Goal: Navigation & Orientation: Find specific page/section

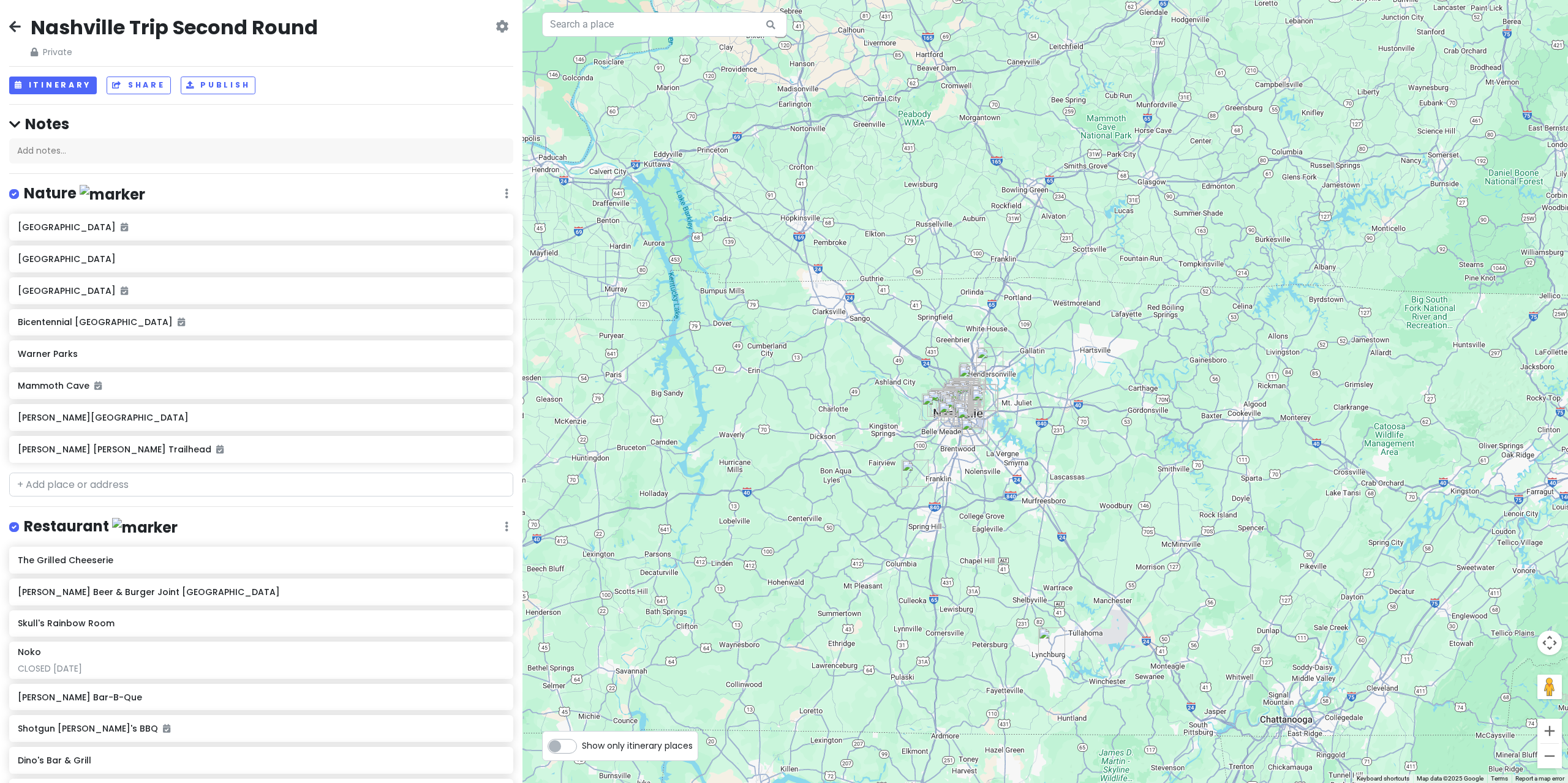
click at [16, 7] on div "Nashville Trip Second Round Private Change Dates Make a Copy Delete Trip Give F…" at bounding box center [261, 392] width 523 height 783
click at [16, 16] on div "Nashville Trip Second Round Private Change Dates Make a Copy Delete Trip Give F…" at bounding box center [261, 36] width 504 height 44
click at [11, 20] on link at bounding box center [15, 28] width 11 height 16
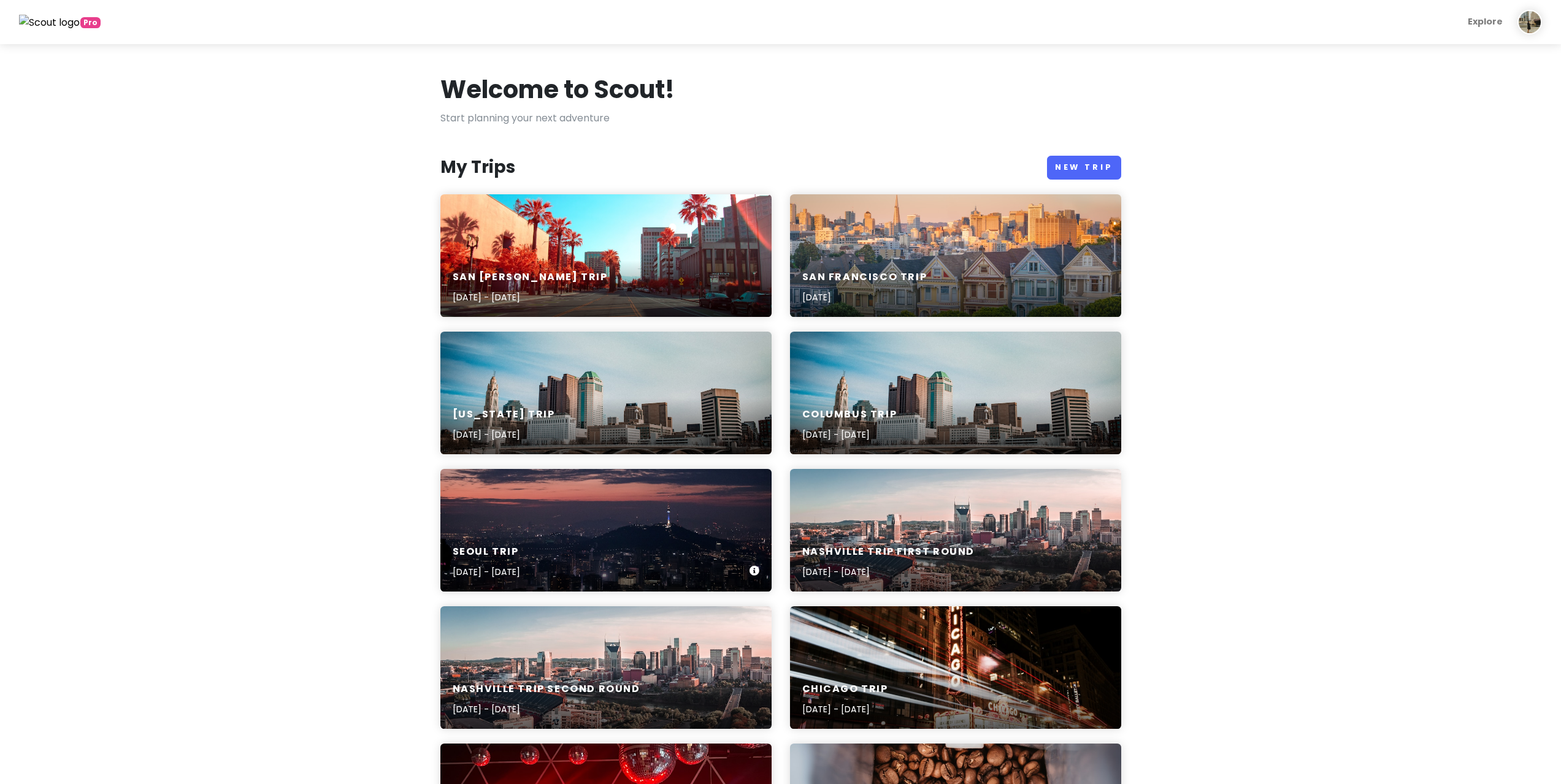
click at [629, 534] on div "Seoul Trip [DATE] - [DATE]" at bounding box center [606, 562] width 331 height 58
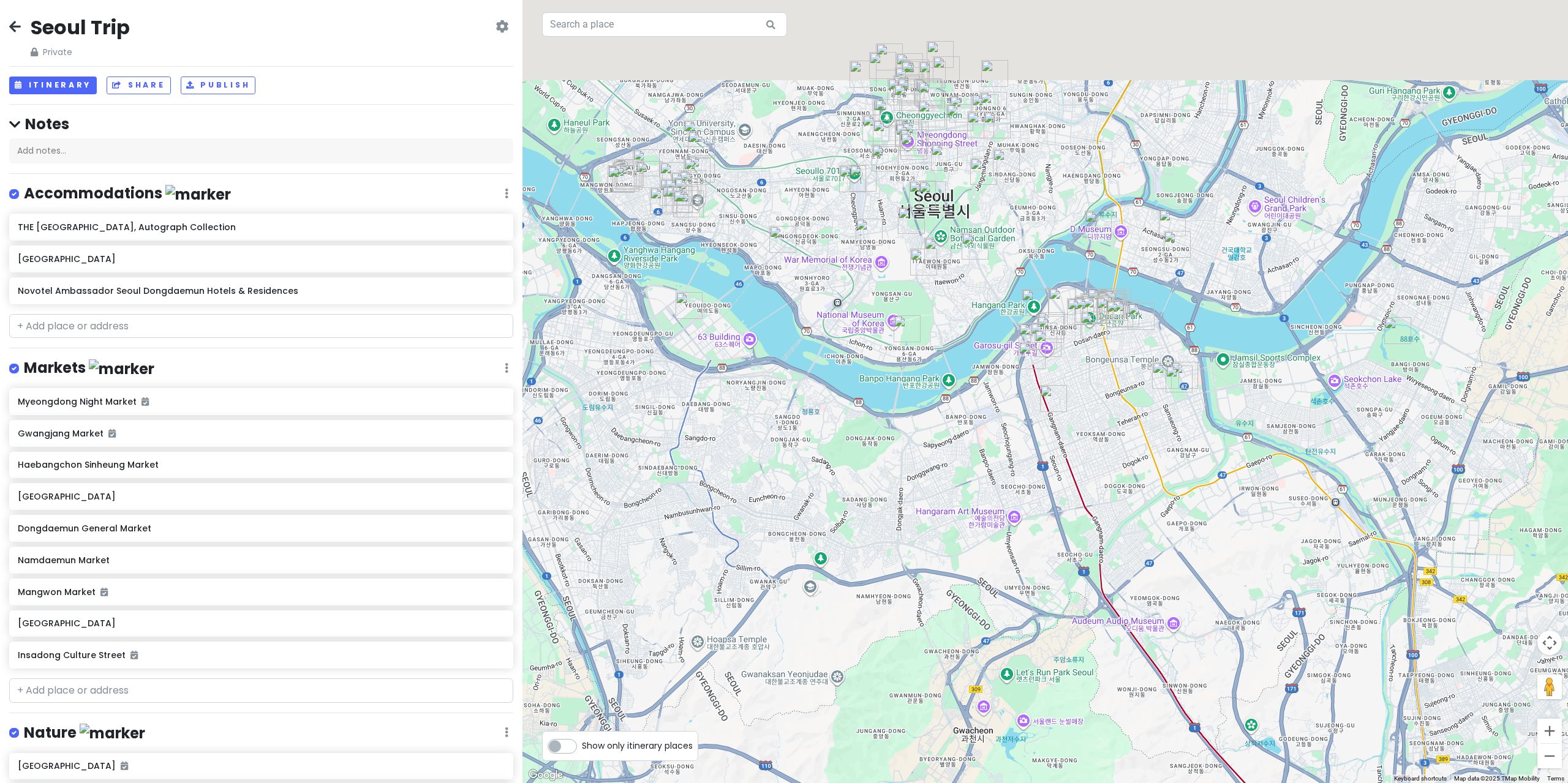
drag, startPoint x: 870, startPoint y: 347, endPoint x: 889, endPoint y: 431, distance: 86.1
click at [889, 431] on div at bounding box center [1045, 392] width 1045 height 783
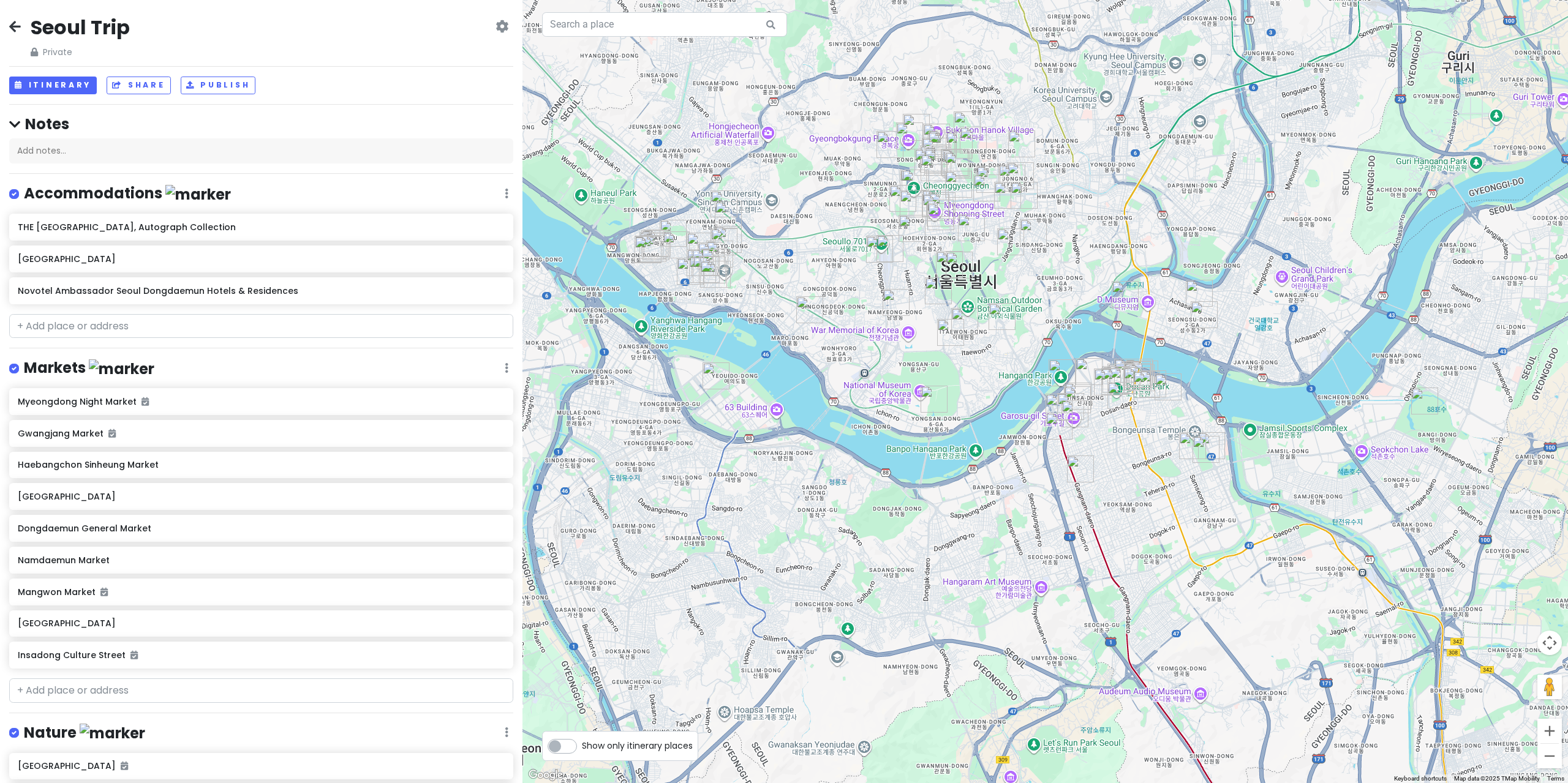
click at [707, 372] on img "Yeouido Park" at bounding box center [716, 375] width 27 height 27
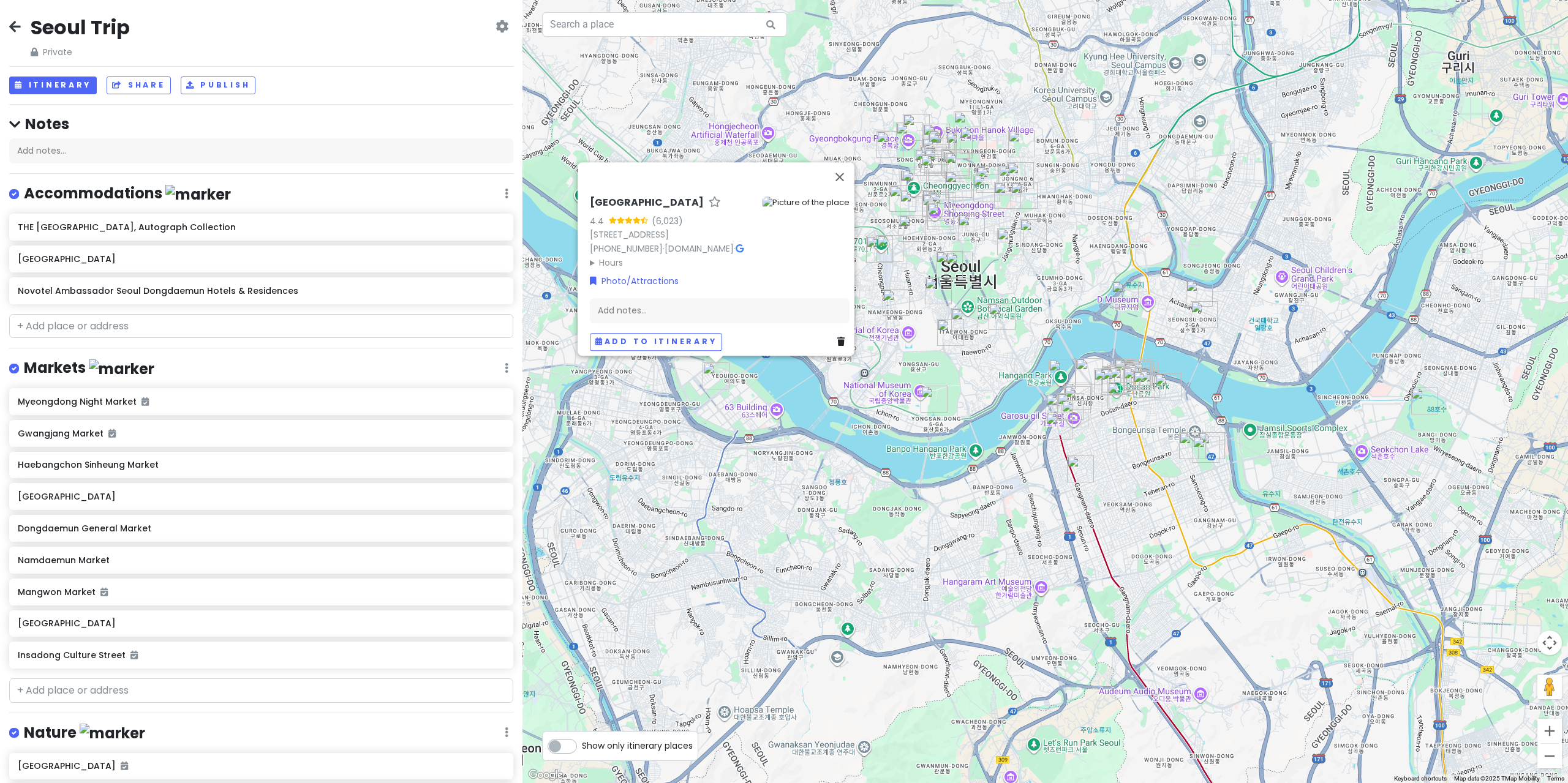
click at [722, 421] on div "[GEOGRAPHIC_DATA] 4.4 (6,023) [STREET_ADDRESS] [PHONE_NUMBER] · [DOMAIN_NAME] ·…" at bounding box center [1045, 392] width 1045 height 783
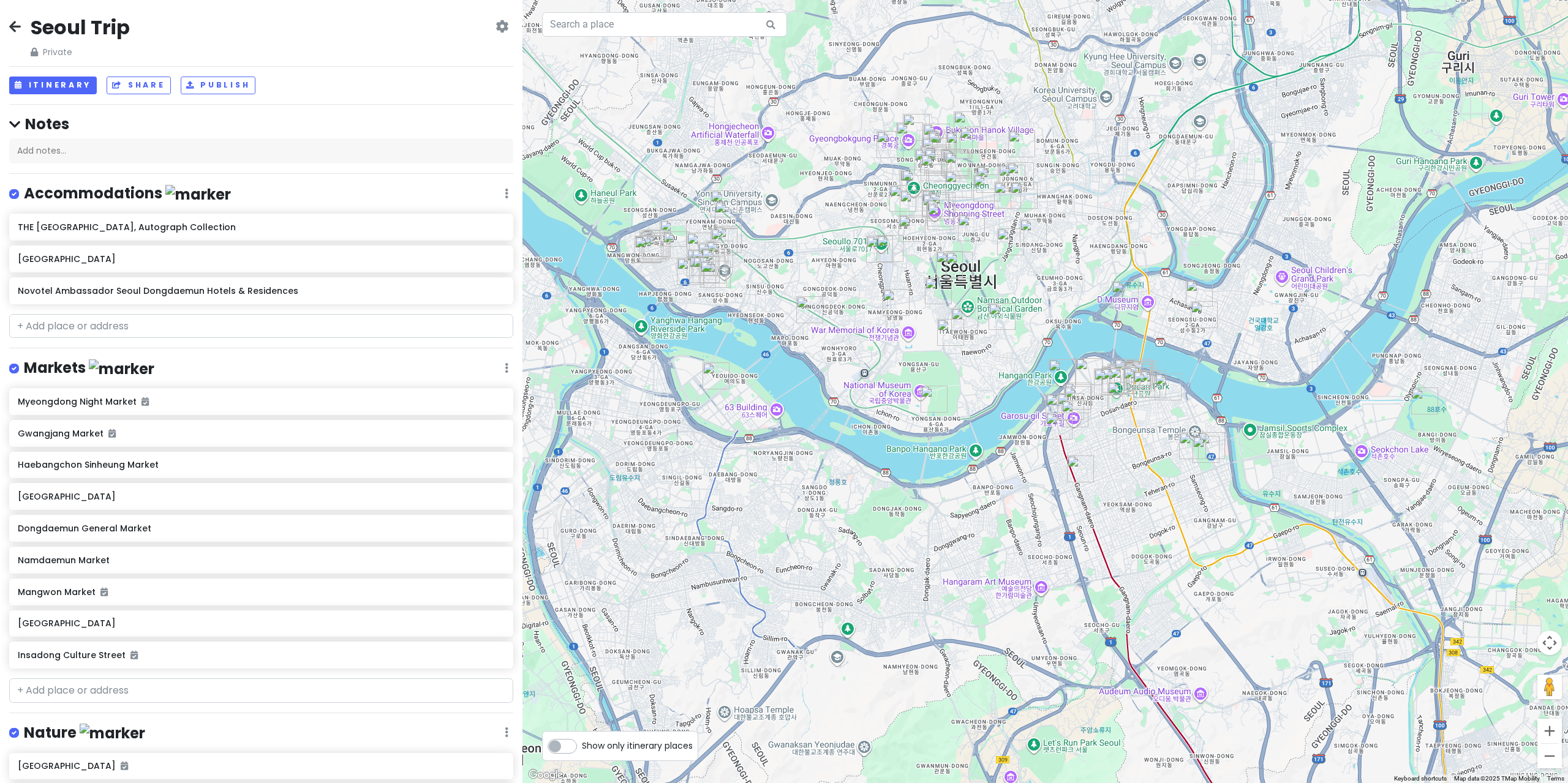
click at [691, 264] on img "SCULP STORE ( 스컬프 )" at bounding box center [690, 271] width 27 height 27
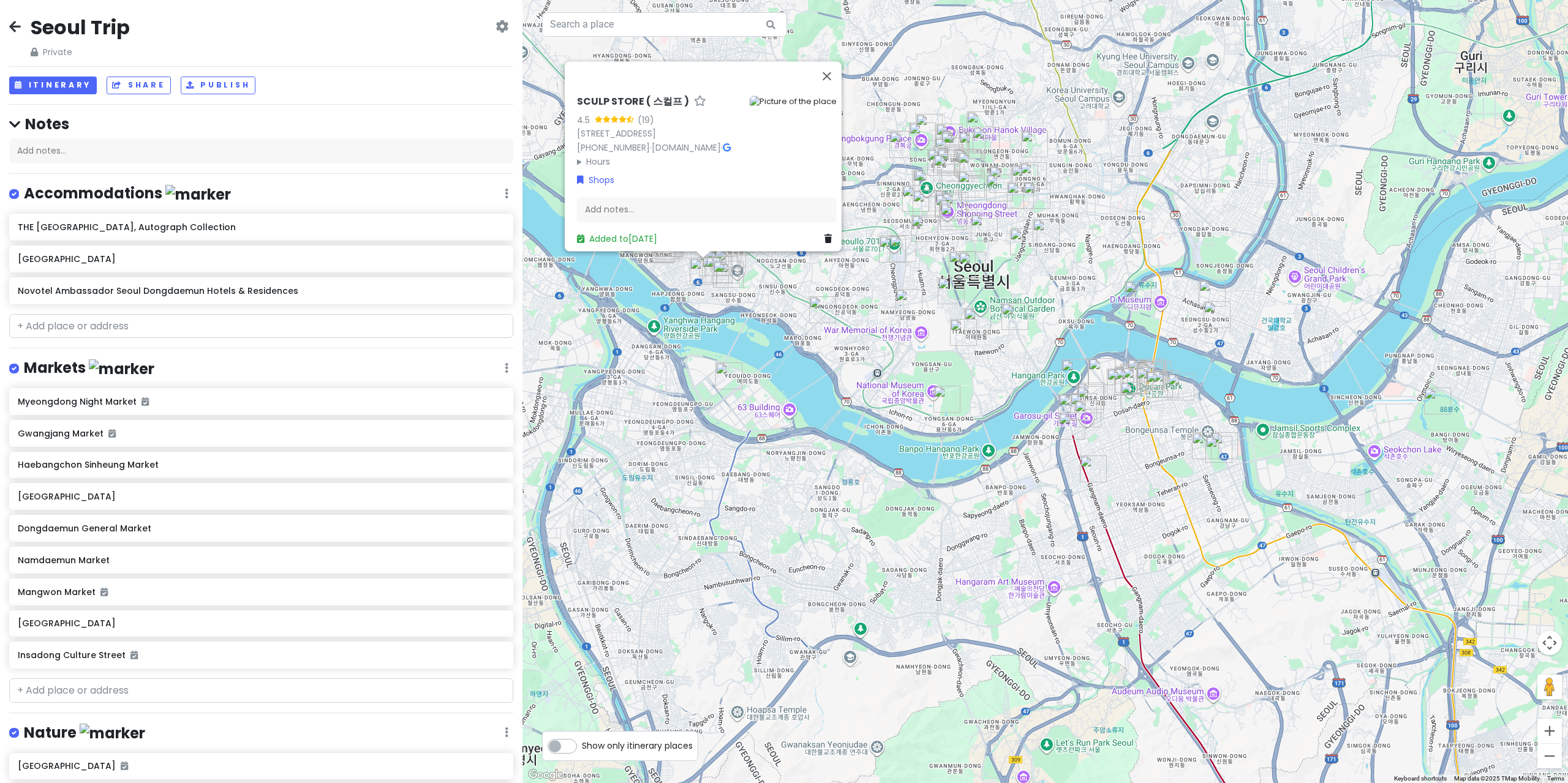
click at [738, 332] on div "SCULP STORE ( 스컬프 ) 4.5 (19) 394-72 [GEOGRAPHIC_DATA], [GEOGRAPHIC_DATA] [PHONE…" at bounding box center [1045, 392] width 1045 height 783
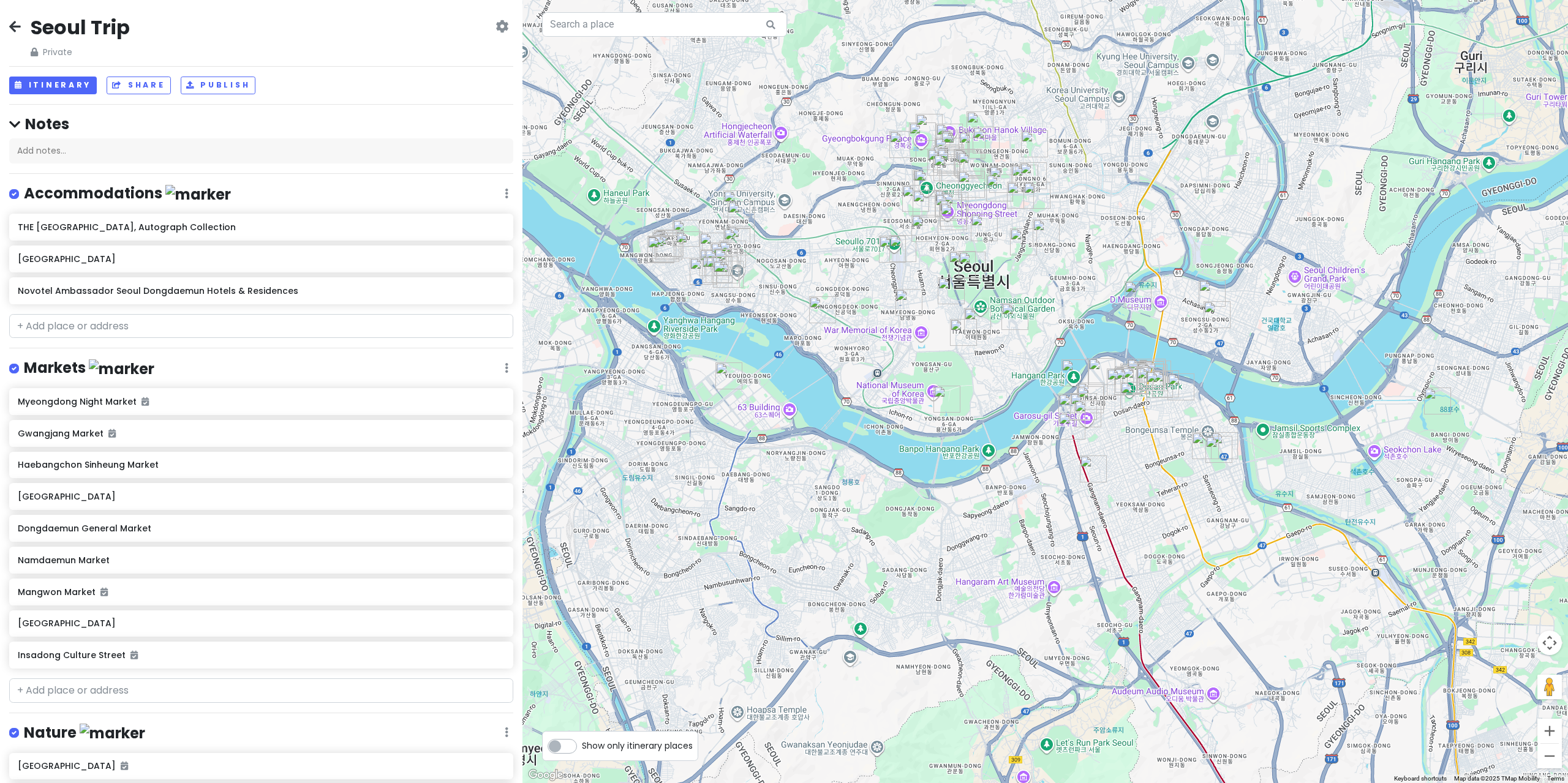
drag, startPoint x: 763, startPoint y: 297, endPoint x: 769, endPoint y: 385, distance: 88.2
click at [771, 385] on div at bounding box center [1045, 392] width 1045 height 783
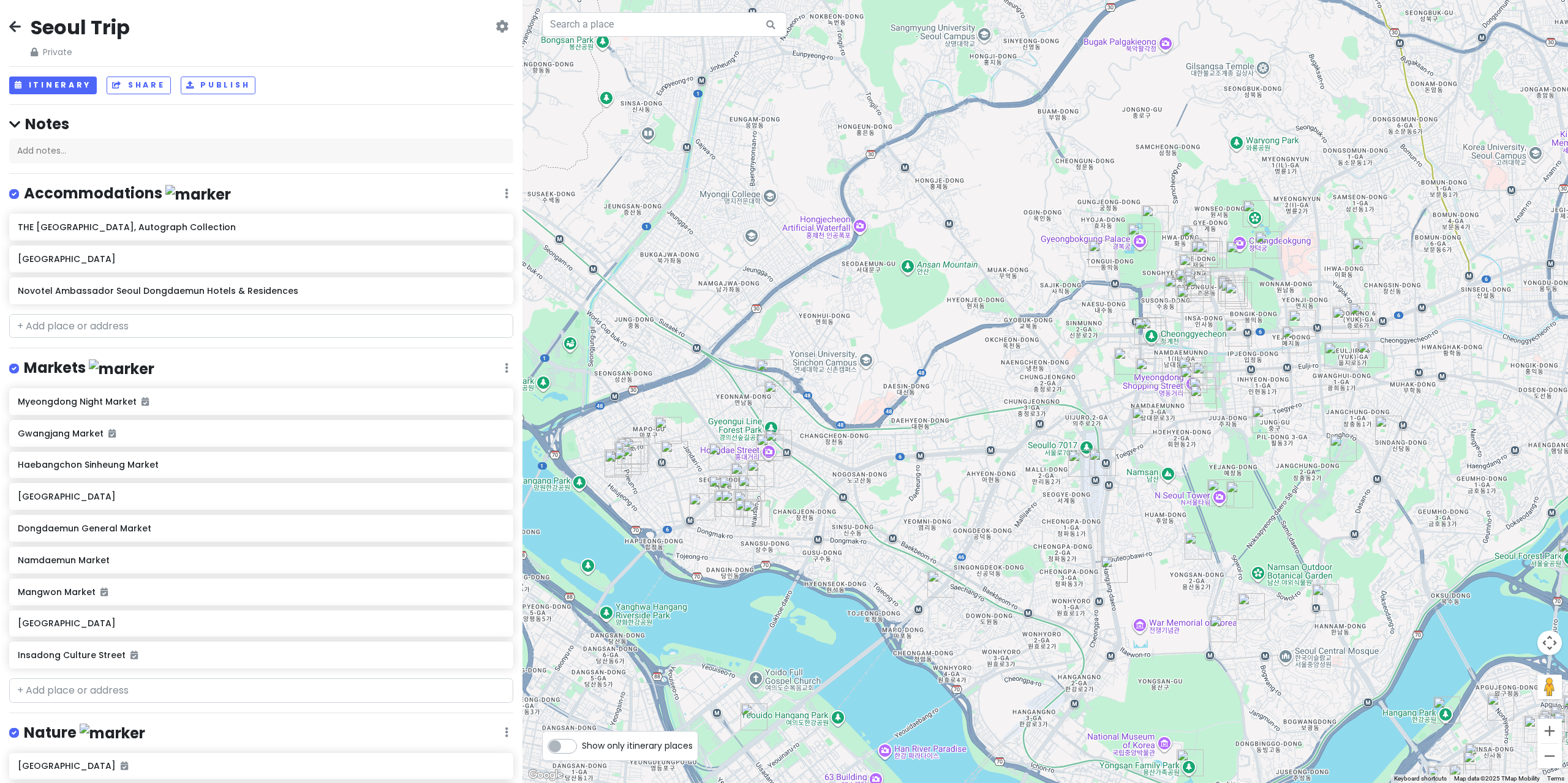
click at [724, 448] on img "Hitcoffee Roasters" at bounding box center [722, 457] width 27 height 27
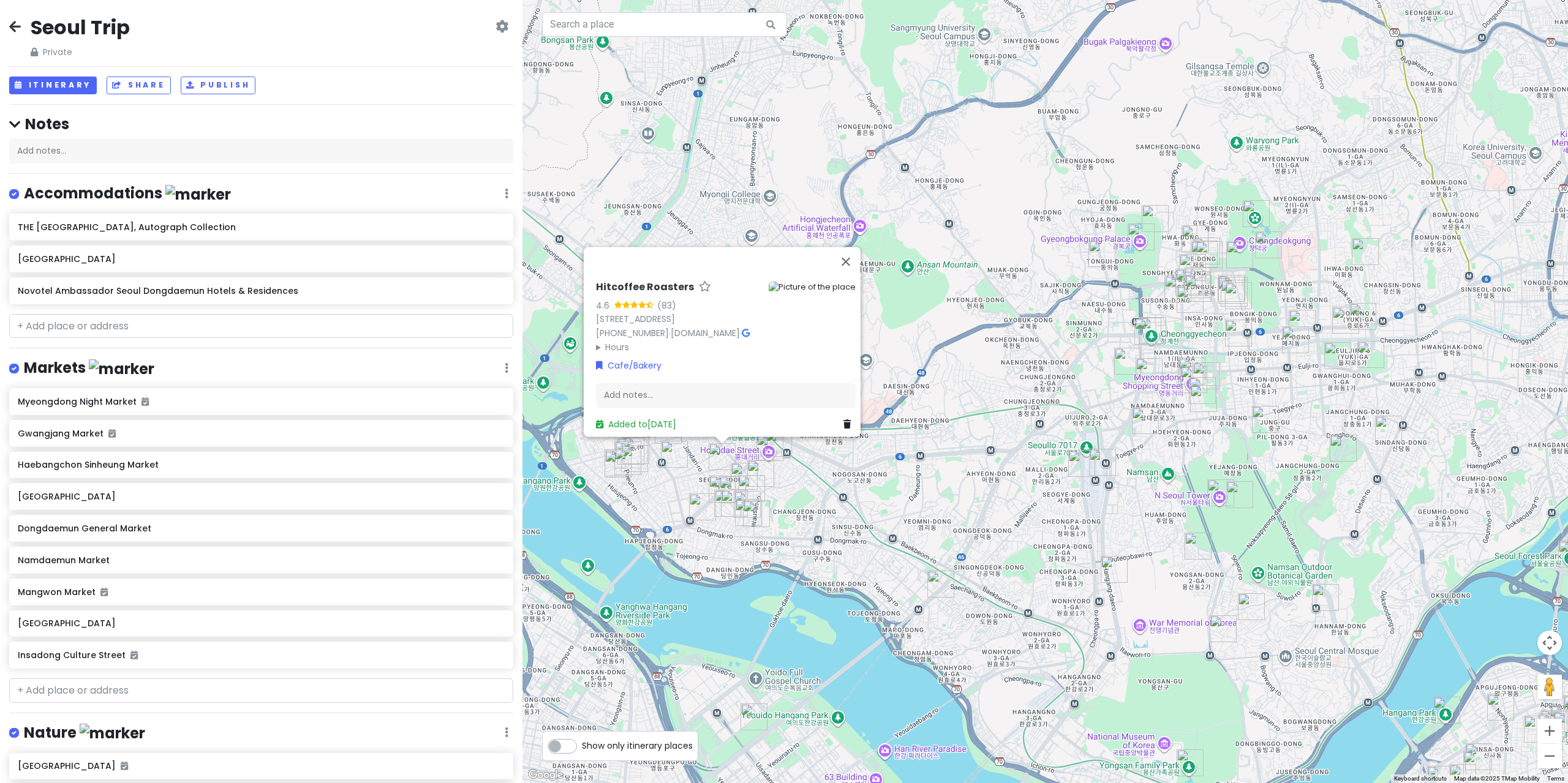
click at [749, 482] on img "ADER error" at bounding box center [752, 488] width 27 height 27
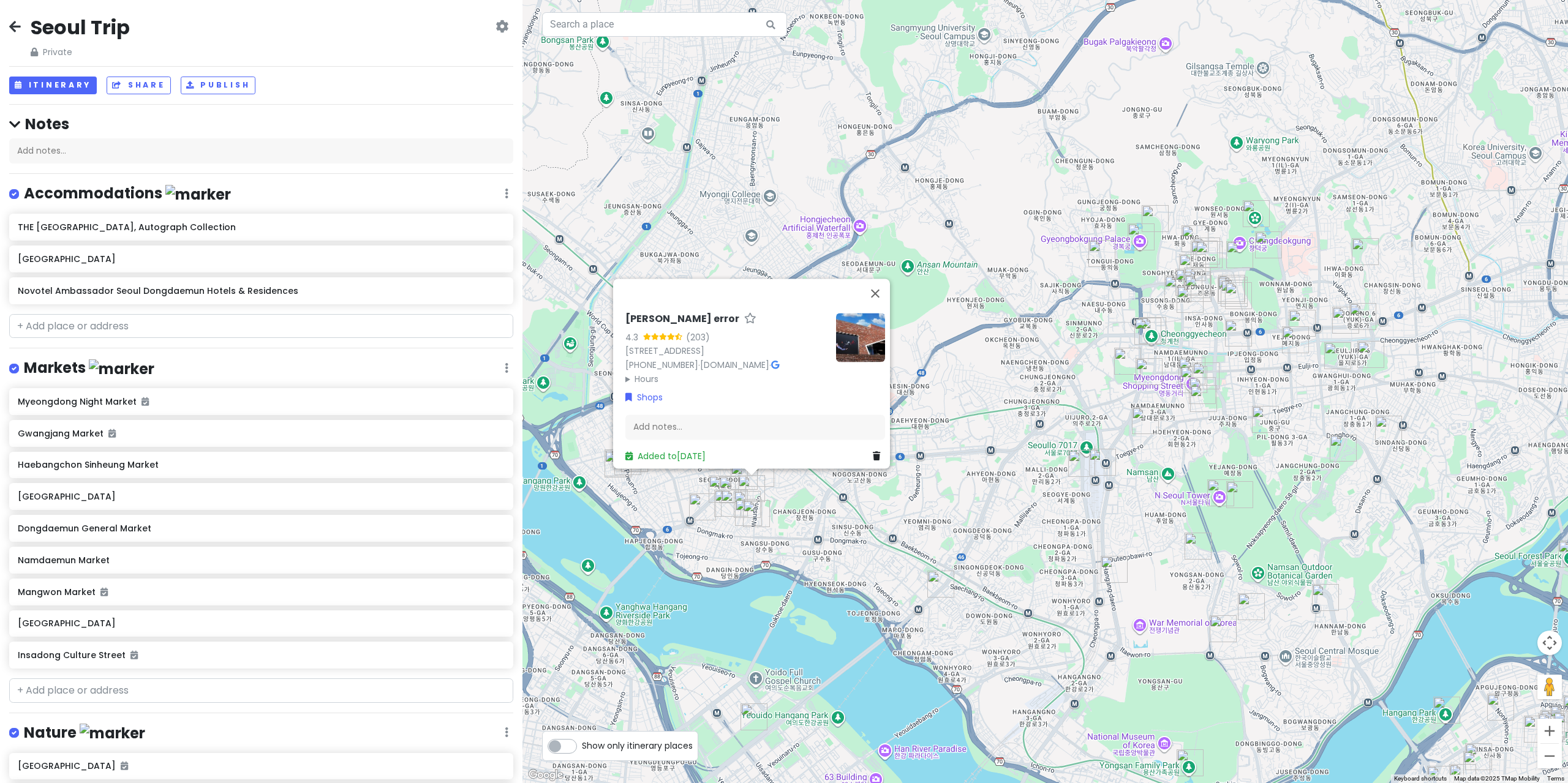
click at [638, 459] on div "[PERSON_NAME] error 4.3 (203) 19-18 [STREET_ADDRESS] [PHONE_NUMBER] · [DOMAIN_N…" at bounding box center [755, 388] width 270 height 161
click at [602, 460] on div "[PERSON_NAME] error 4.3 (203) 19-18 [STREET_ADDRESS] [PHONE_NUMBER] · [DOMAIN_N…" at bounding box center [1045, 392] width 1045 height 783
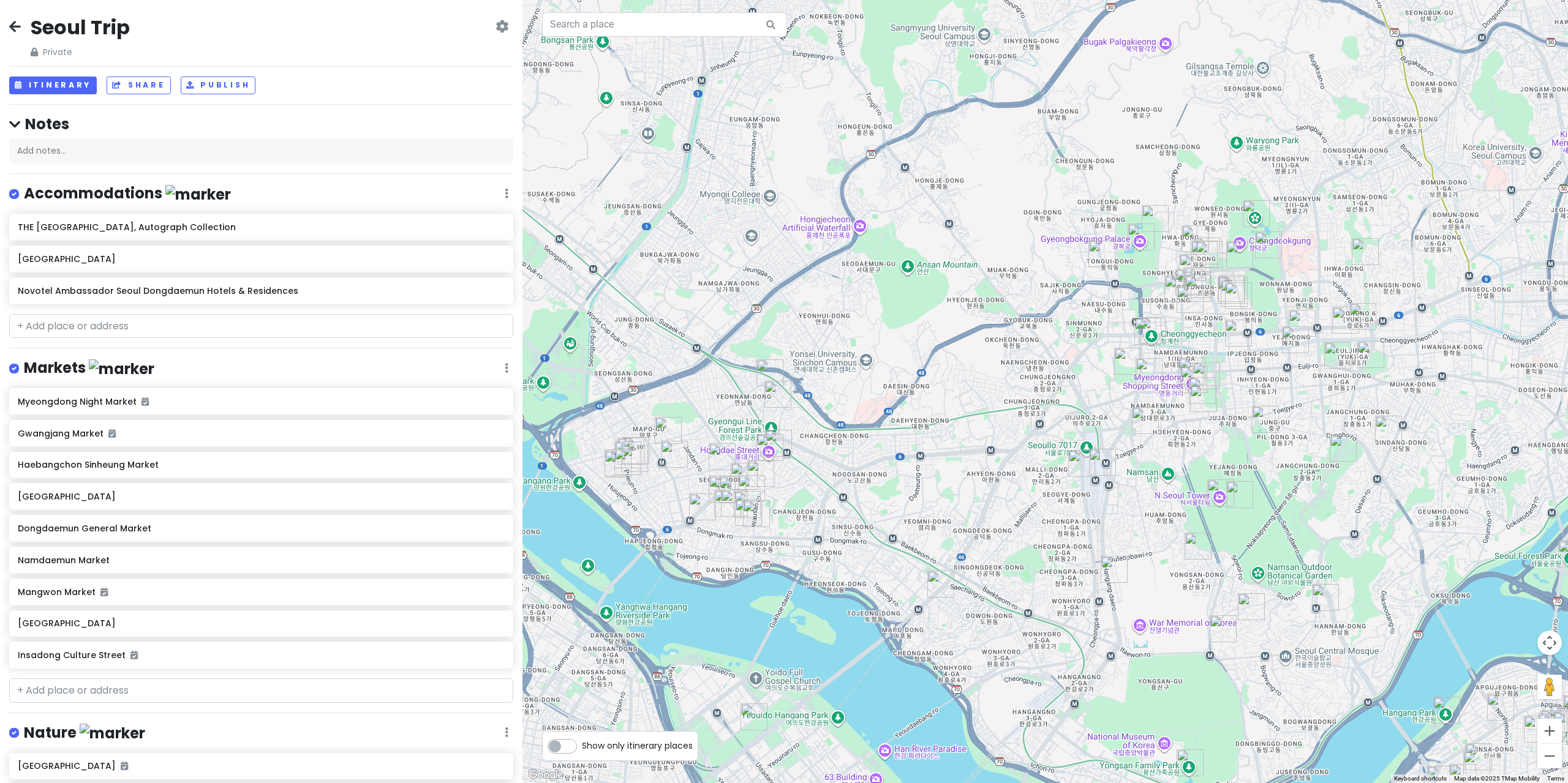
click at [624, 471] on img "유어굿즈" at bounding box center [618, 464] width 27 height 27
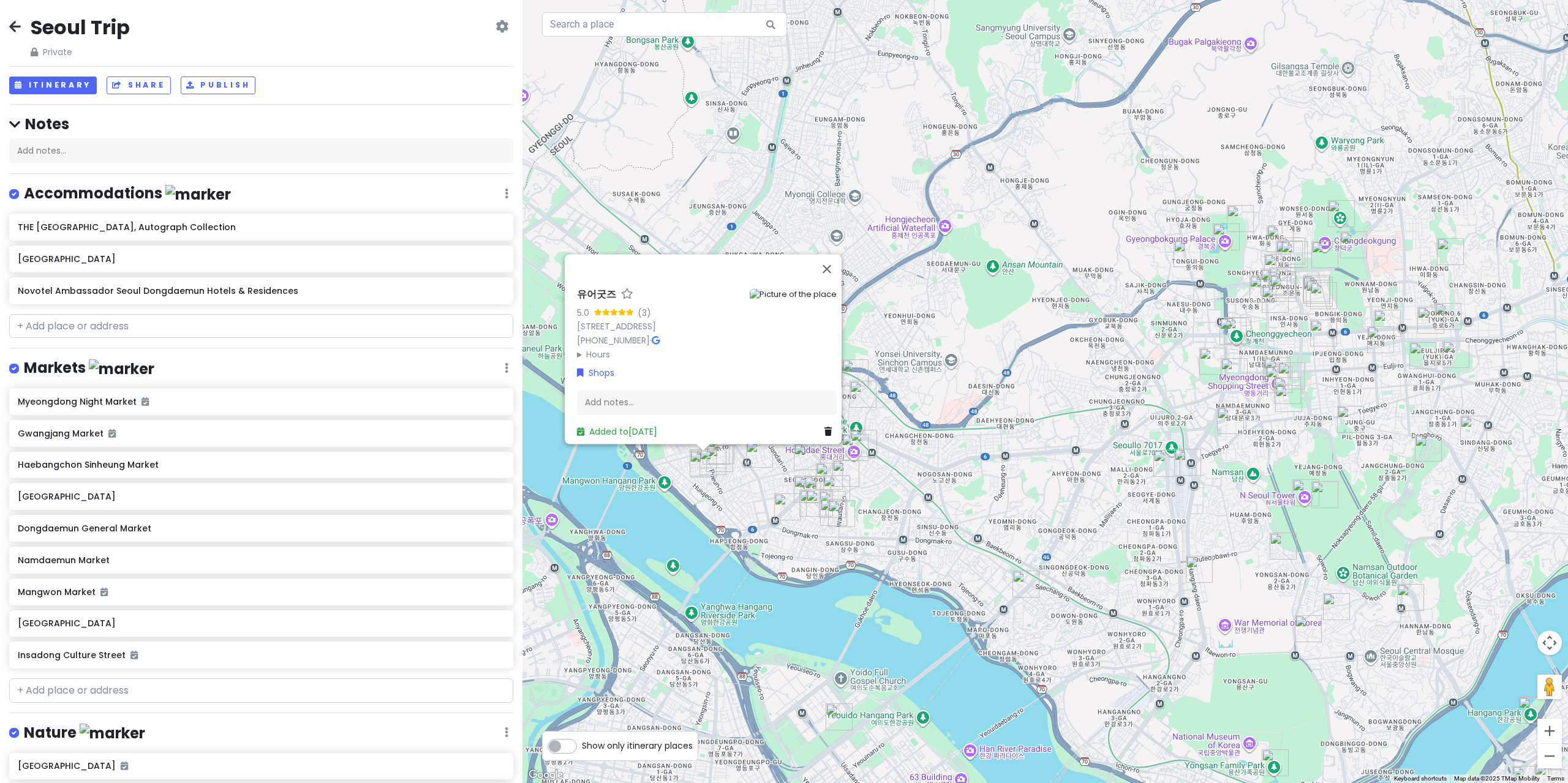
click at [705, 491] on div "유어굿즈 5.0 (3) [GEOGRAPHIC_DATA], [GEOGRAPHIC_DATA], [GEOGRAPHIC_DATA], Mangwon-r…" at bounding box center [1045, 392] width 1045 height 783
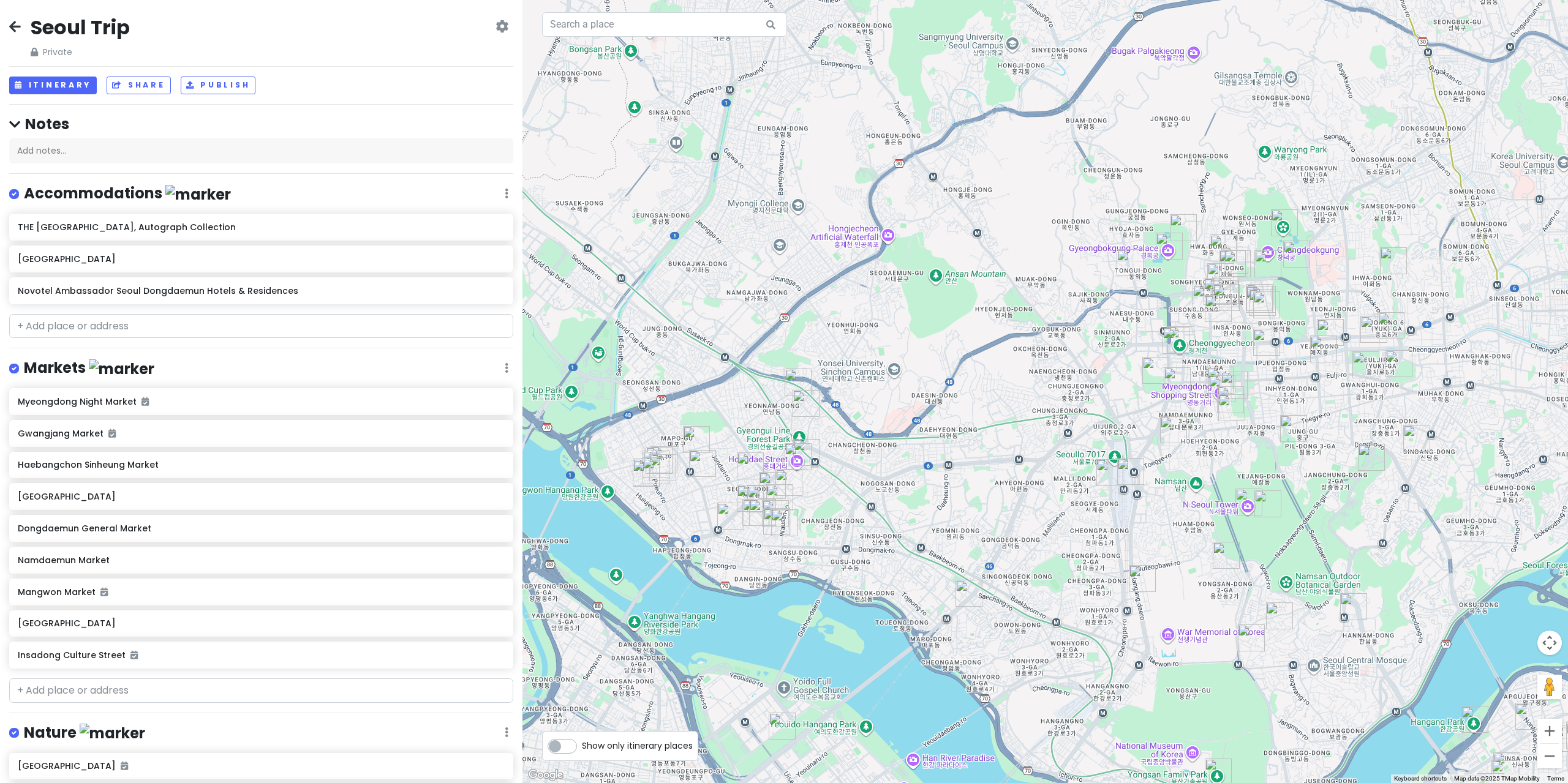
drag, startPoint x: 944, startPoint y: 516, endPoint x: 921, endPoint y: 523, distance: 24.0
click at [921, 523] on div at bounding box center [1045, 392] width 1045 height 783
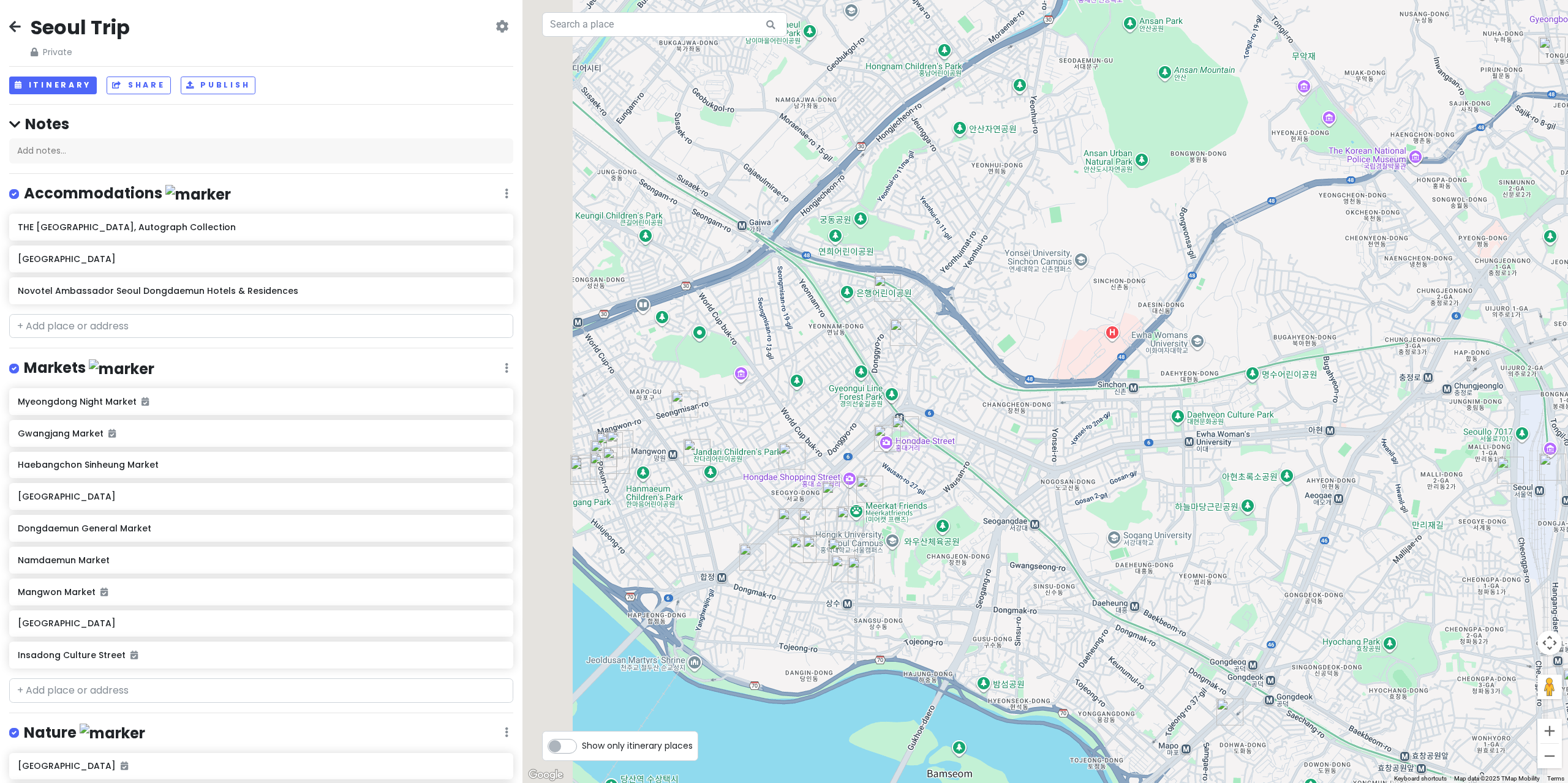
drag, startPoint x: 613, startPoint y: 500, endPoint x: 733, endPoint y: 488, distance: 120.6
click at [733, 488] on div at bounding box center [1045, 392] width 1045 height 783
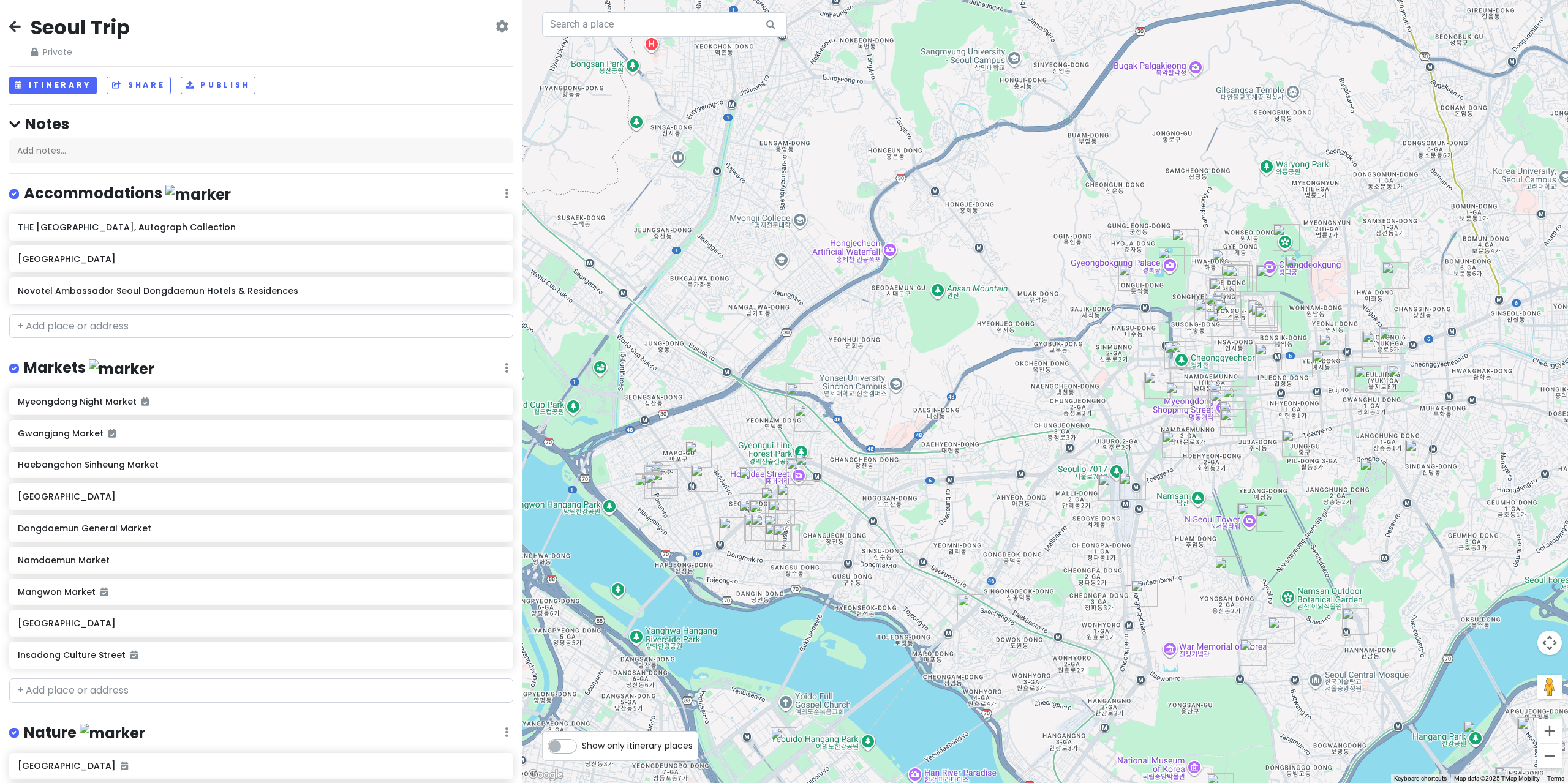
drag, startPoint x: 1023, startPoint y: 550, endPoint x: 766, endPoint y: 512, distance: 259.8
click at [932, 542] on div at bounding box center [1045, 392] width 1045 height 783
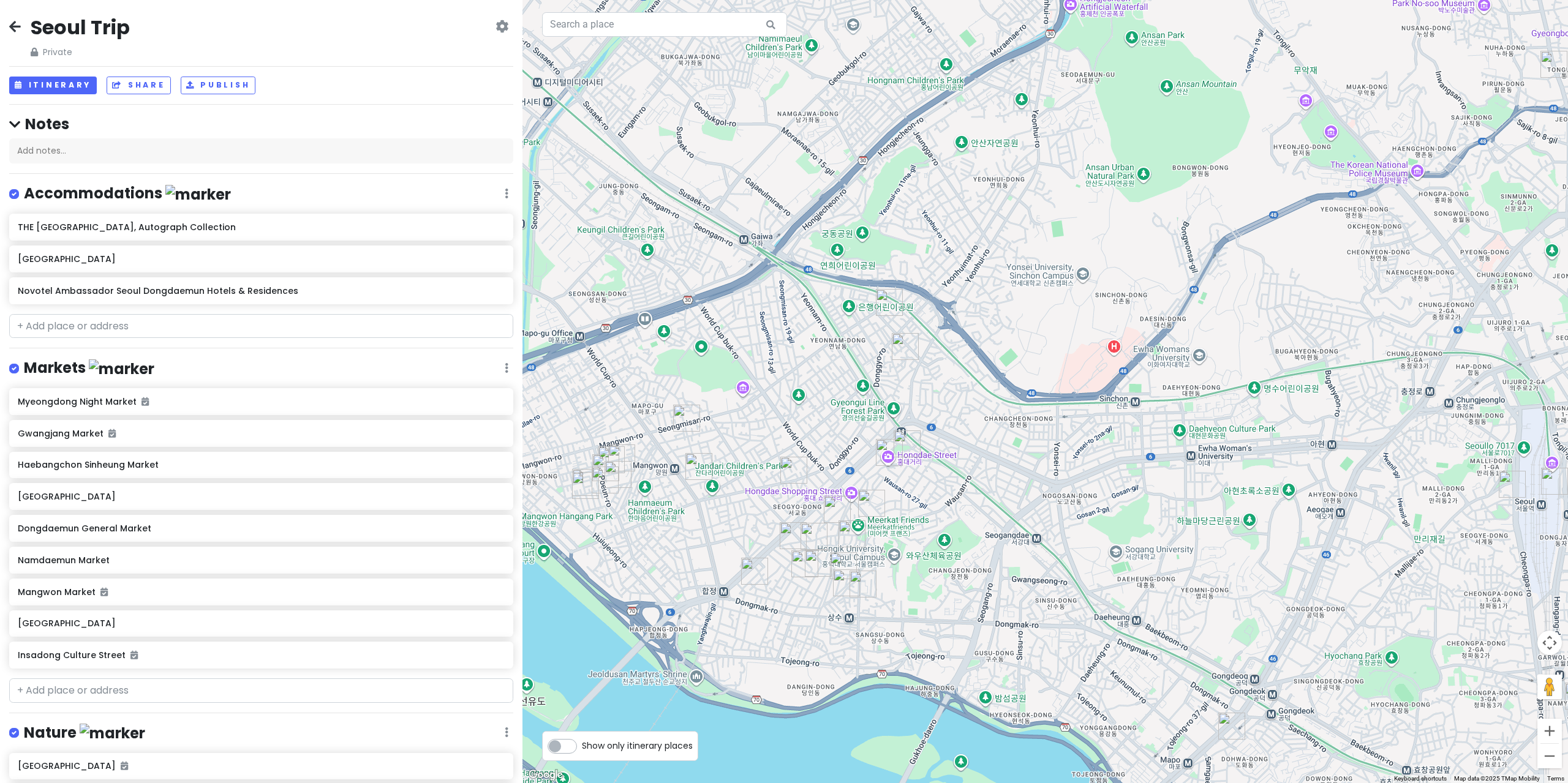
drag, startPoint x: 624, startPoint y: 506, endPoint x: 722, endPoint y: 524, distance: 99.6
click at [722, 524] on div at bounding box center [1045, 392] width 1045 height 783
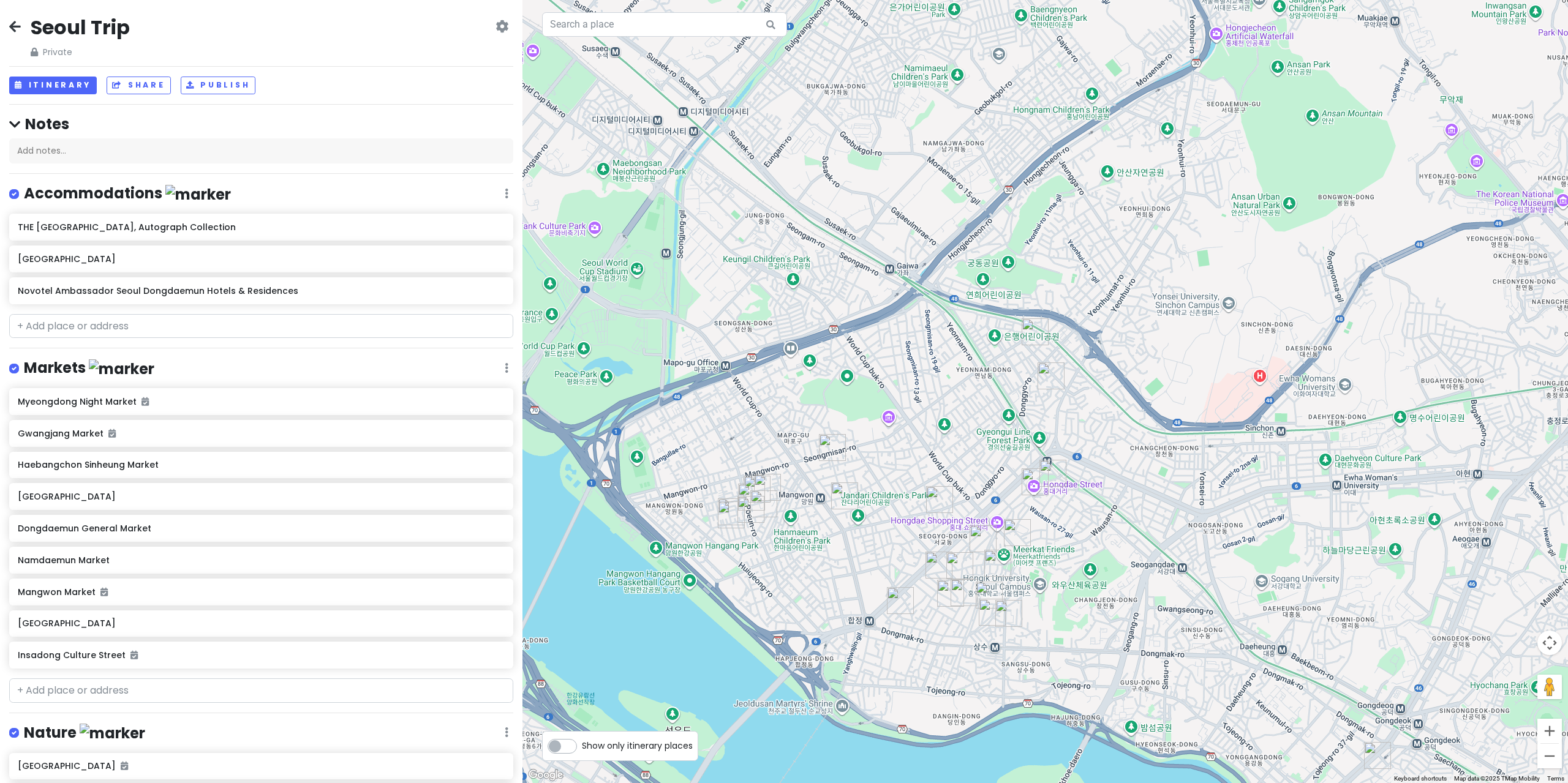
click at [764, 485] on img "Warmgreytail" at bounding box center [752, 497] width 27 height 27
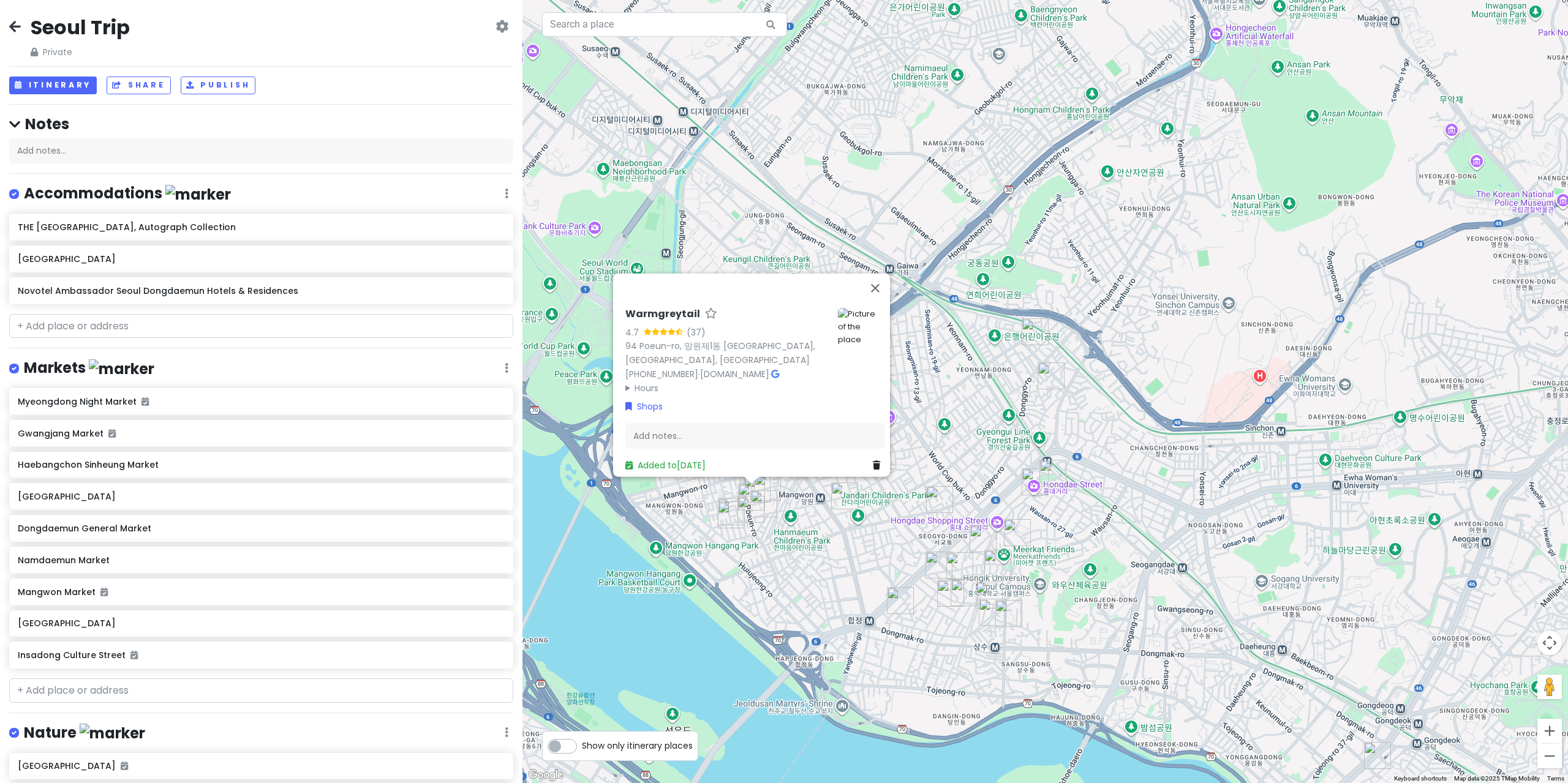
click at [760, 500] on img "포레스트컴퍼니" at bounding box center [751, 509] width 27 height 27
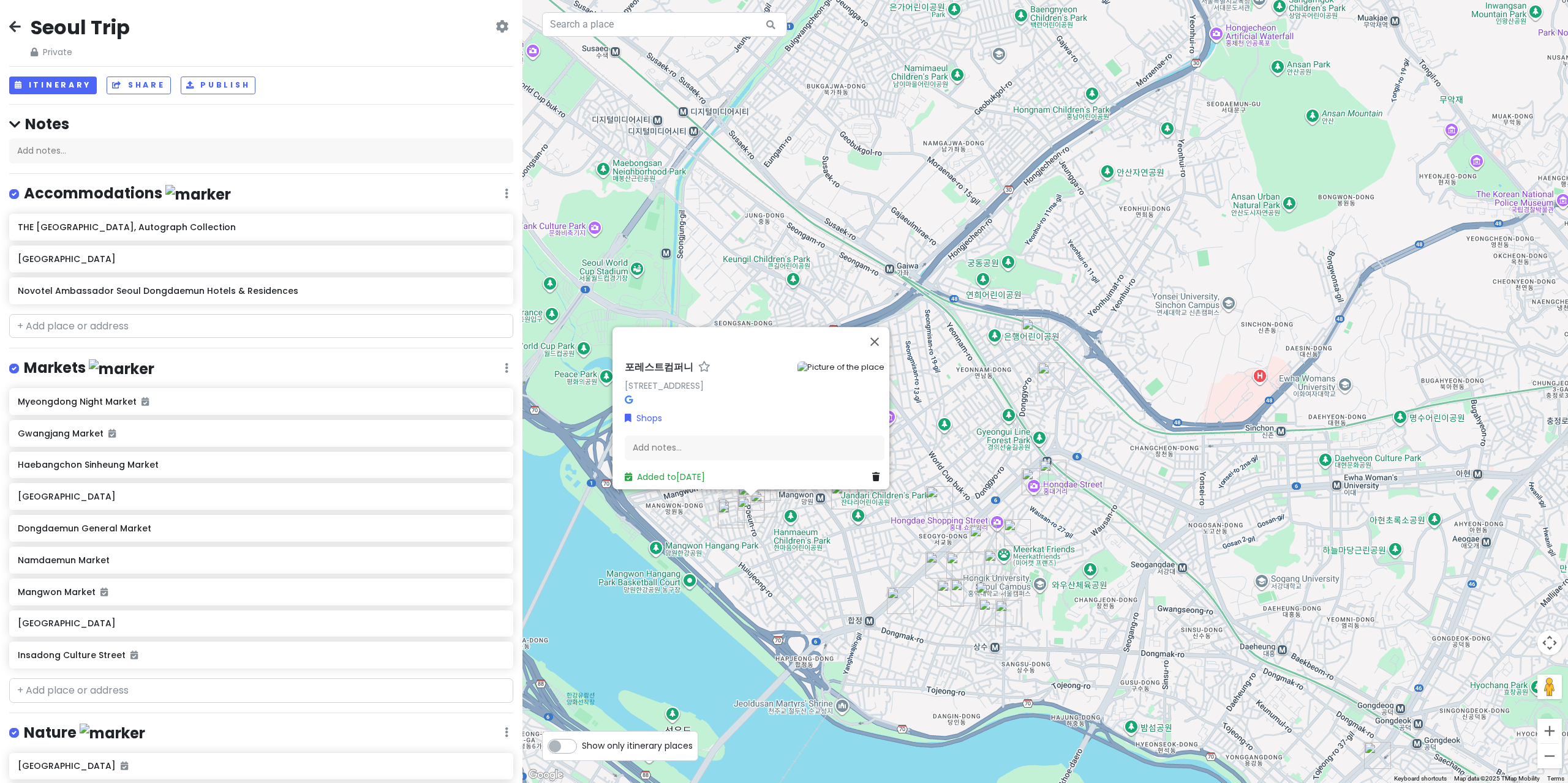
click at [739, 506] on img "유어굿즈" at bounding box center [731, 515] width 27 height 27
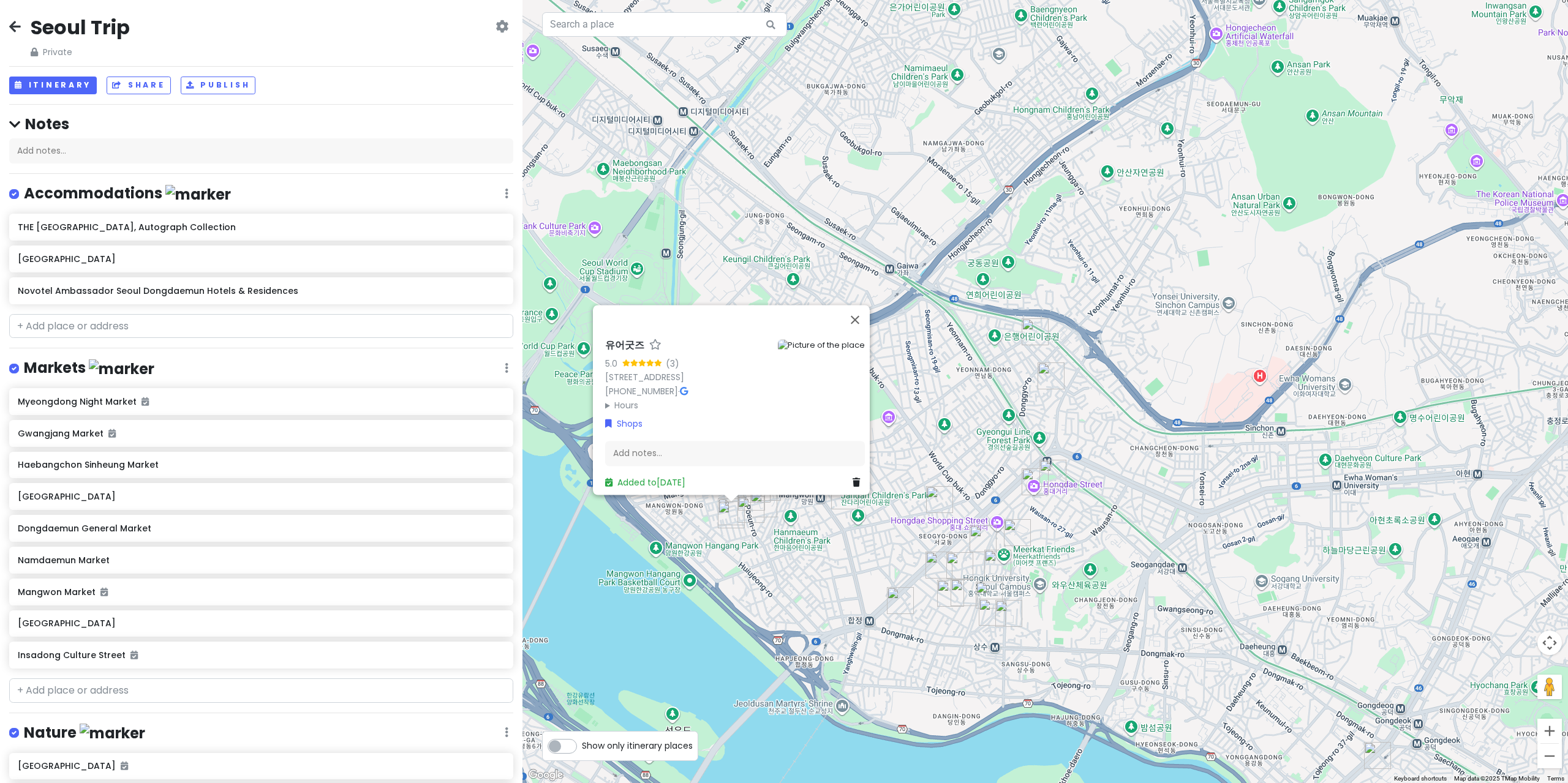
click at [790, 535] on div "유어굿즈 5.0 (3) [GEOGRAPHIC_DATA], [GEOGRAPHIC_DATA], [GEOGRAPHIC_DATA], Mangwon-r…" at bounding box center [1045, 392] width 1045 height 783
click at [853, 519] on div "유어굿즈 5.0 (3) [GEOGRAPHIC_DATA], [GEOGRAPHIC_DATA], [GEOGRAPHIC_DATA], Mangwon-r…" at bounding box center [1045, 392] width 1045 height 783
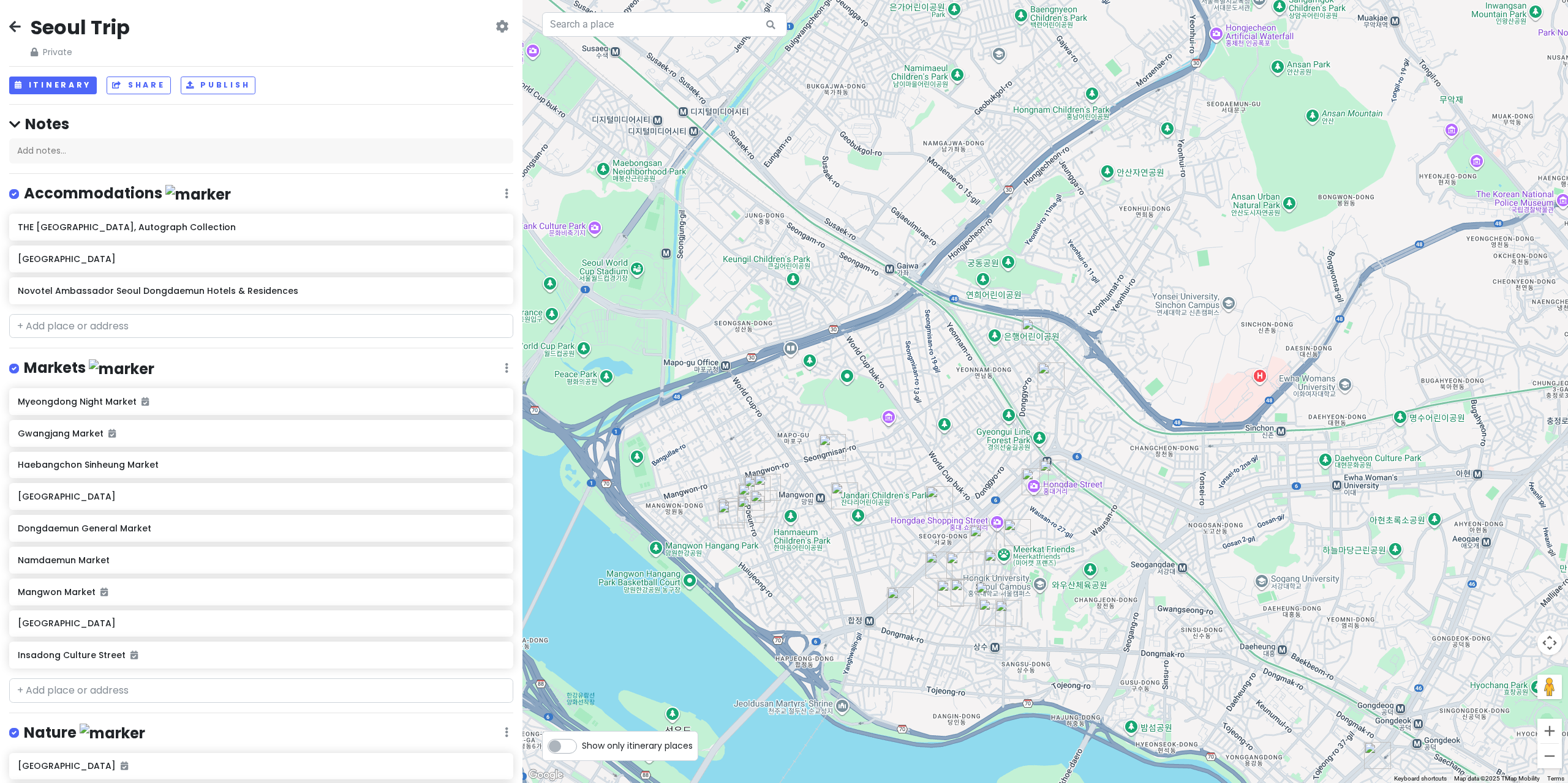
click at [831, 449] on img "amoment 어모먼트" at bounding box center [832, 448] width 27 height 27
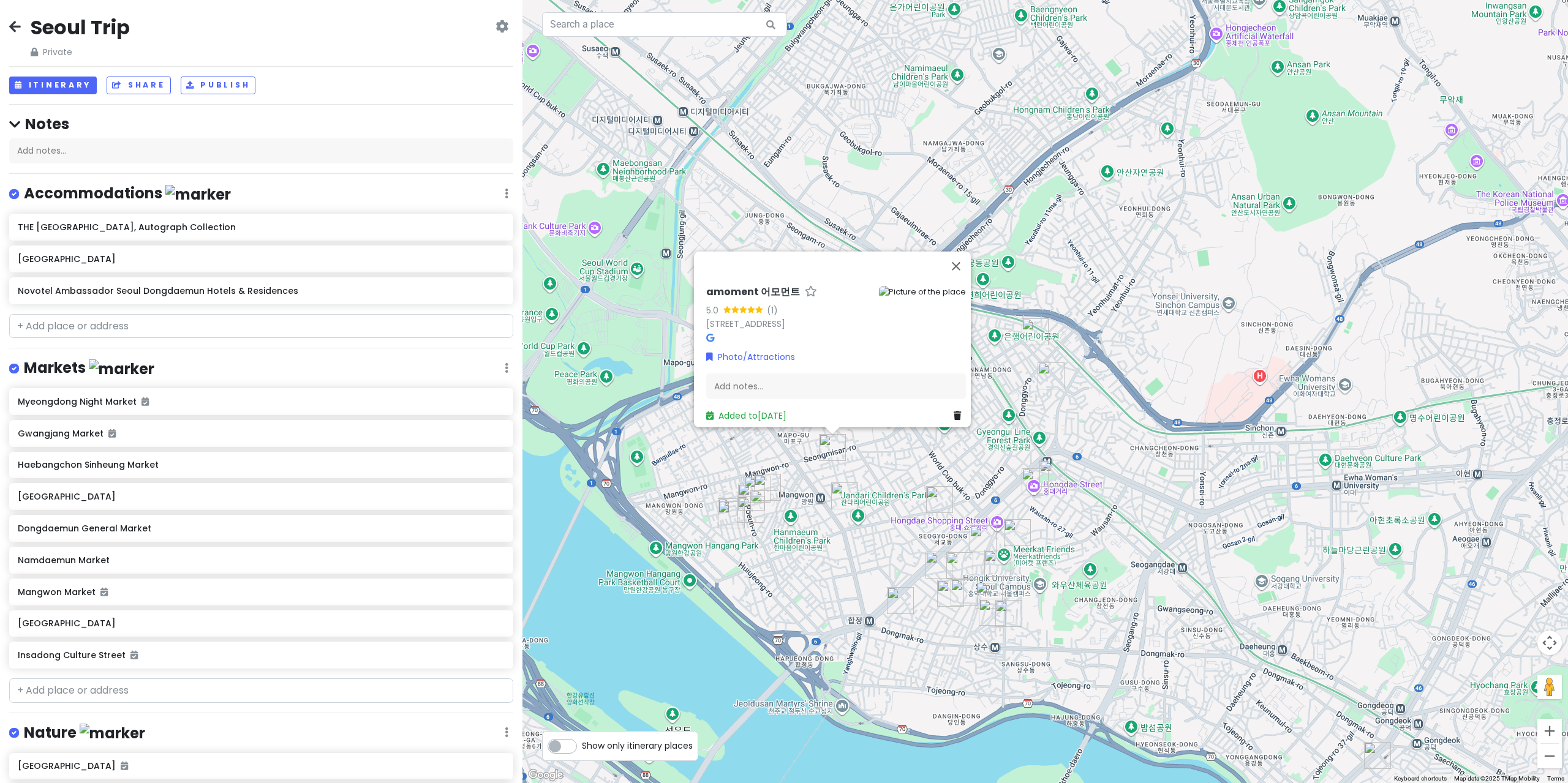
click at [845, 503] on img "Anthracite Coffee Seogyo" at bounding box center [844, 496] width 27 height 27
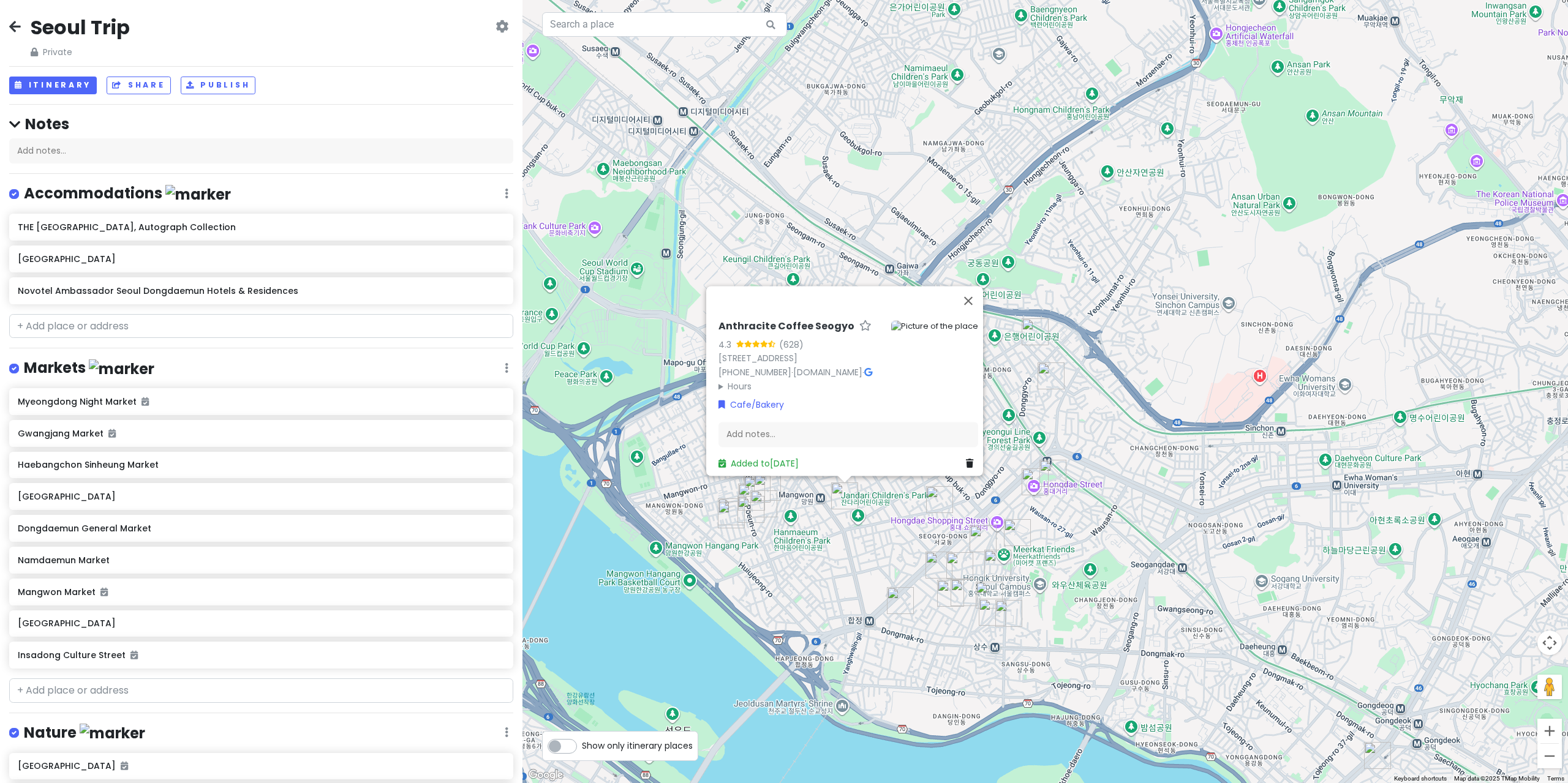
click at [815, 525] on div "Anthracite Coffee Seogyo 4.3 (628) 11 World Cup-ro 12-gil, [GEOGRAPHIC_DATA] [P…" at bounding box center [1045, 392] width 1045 height 783
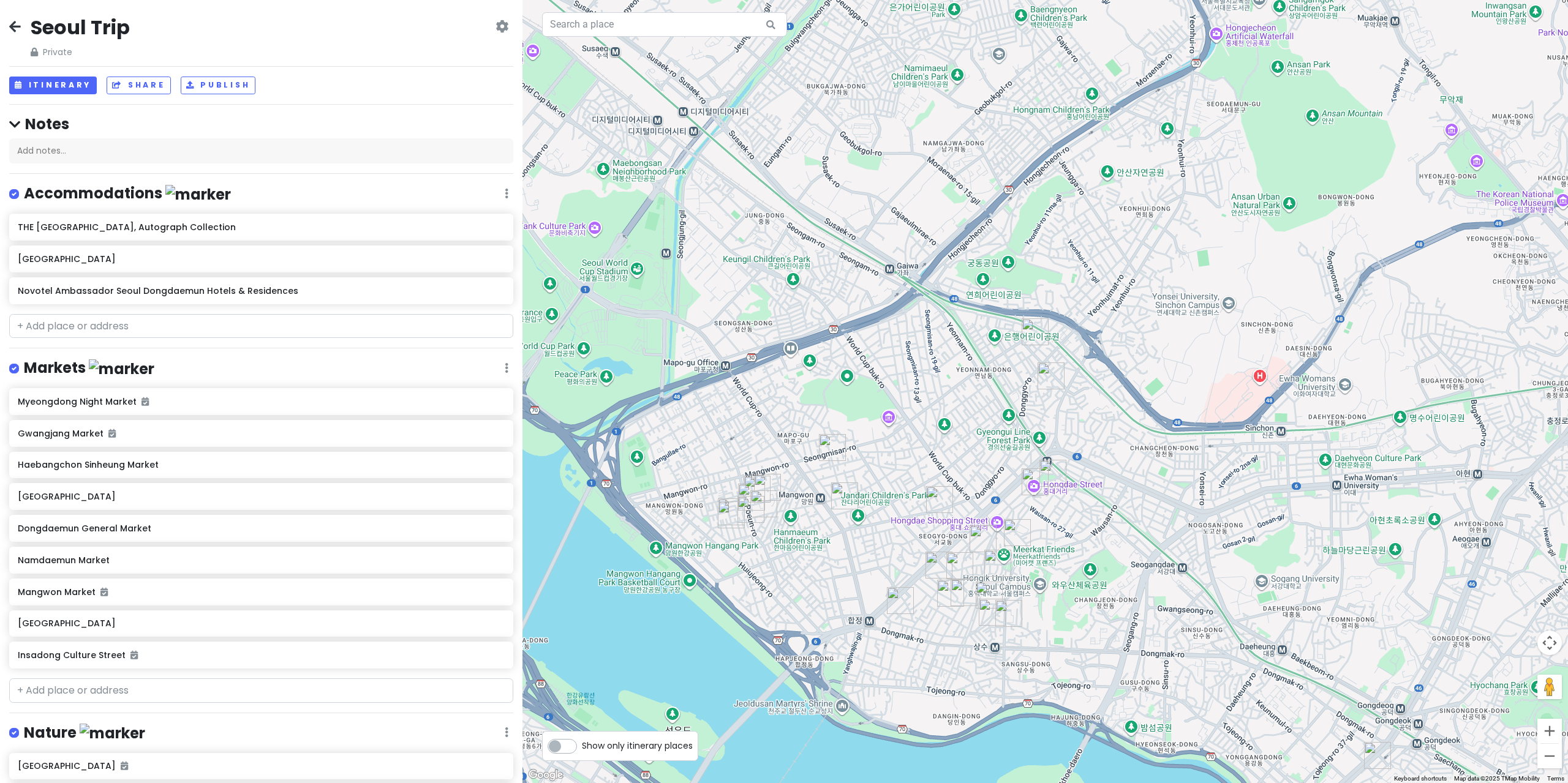
click at [766, 478] on img "Deep Blue Lake" at bounding box center [756, 489] width 27 height 27
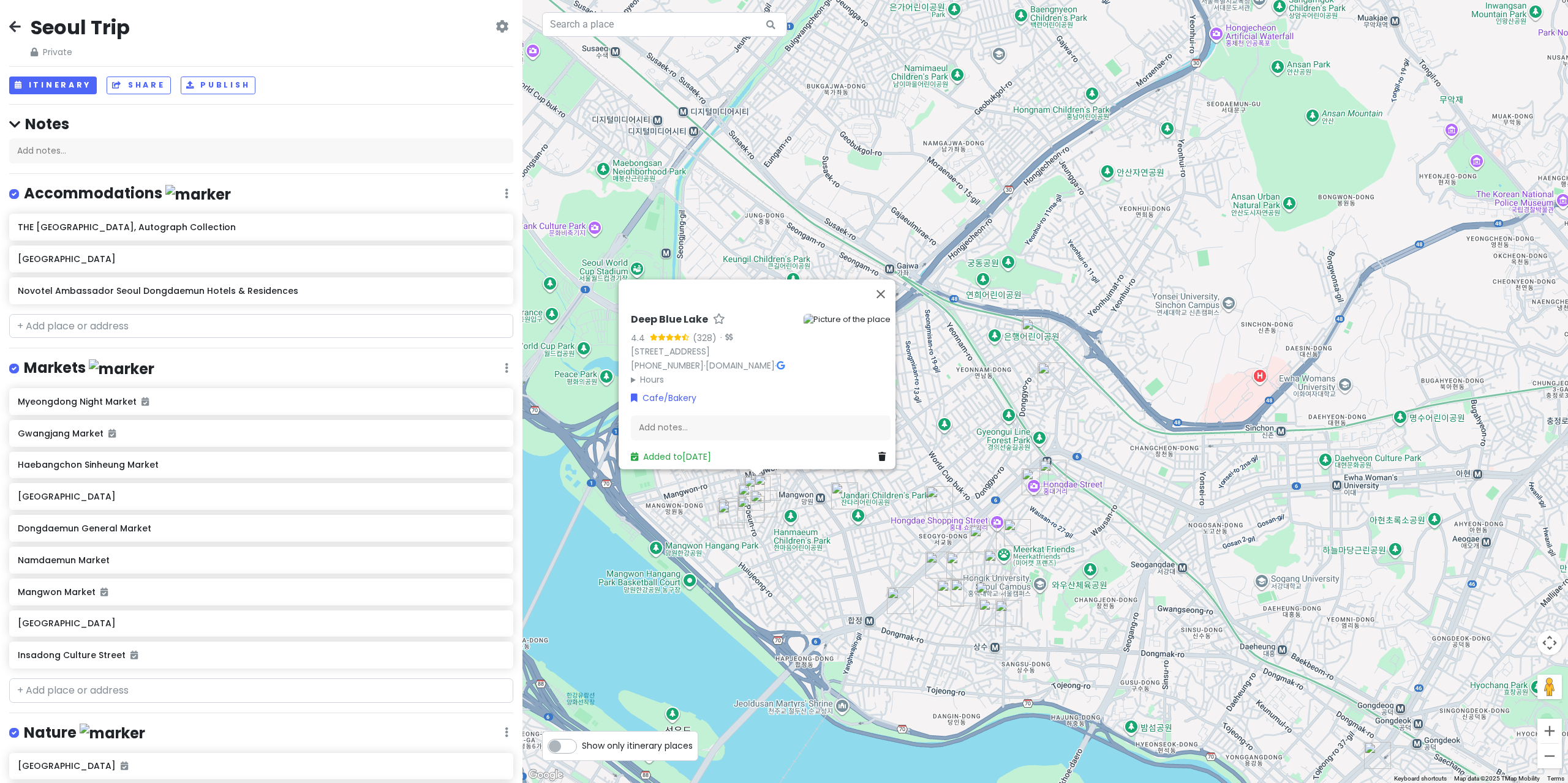
click at [813, 511] on div "Deep Blue Lake 4.4 (328) · [STREET_ADDRESS] [PHONE_NUMBER] · [DOMAIN_NAME] · Ho…" at bounding box center [1045, 392] width 1045 height 783
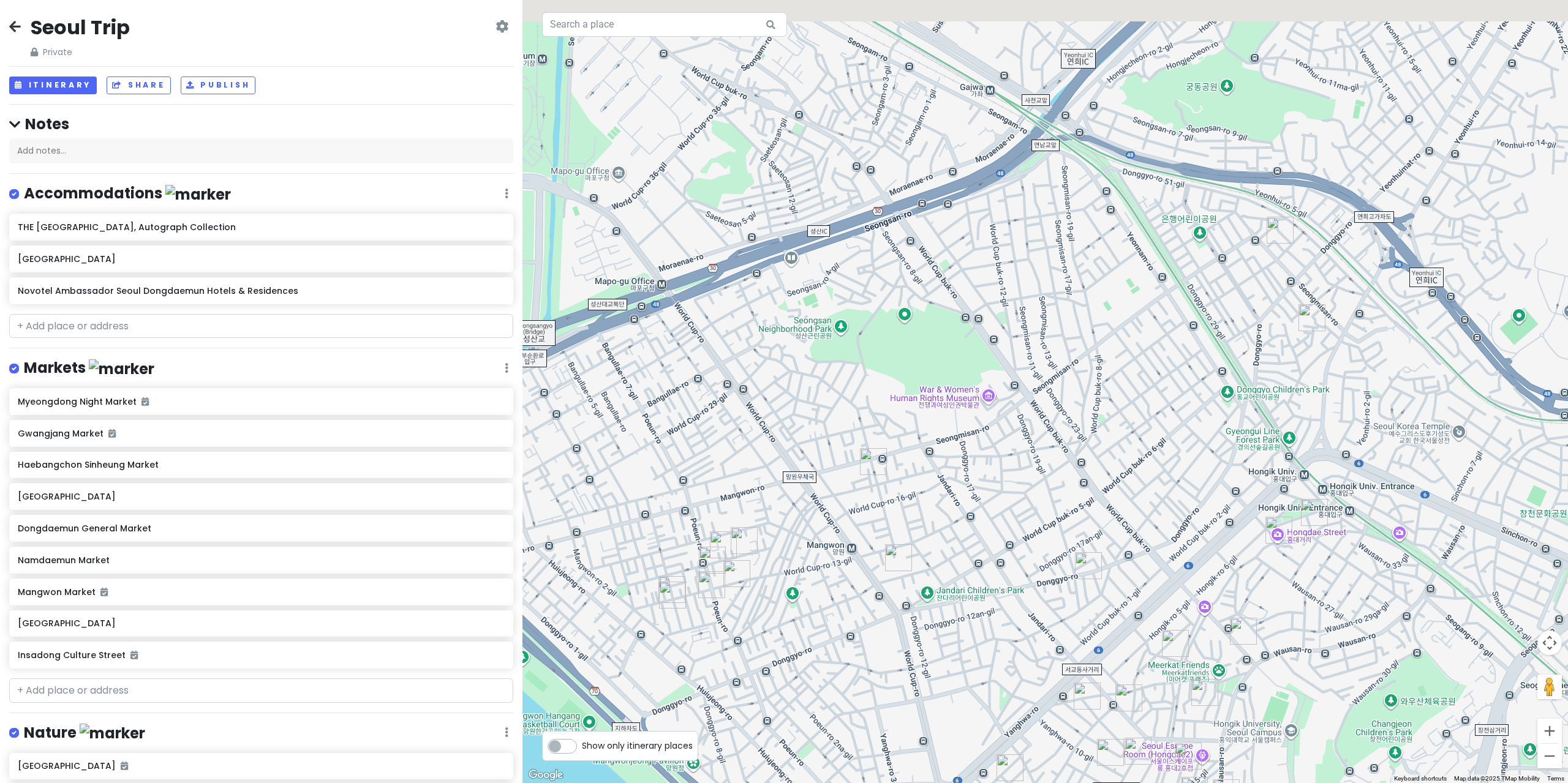
drag, startPoint x: 817, startPoint y: 425, endPoint x: 936, endPoint y: 463, distance: 124.9
click at [936, 463] on div at bounding box center [1045, 392] width 1045 height 783
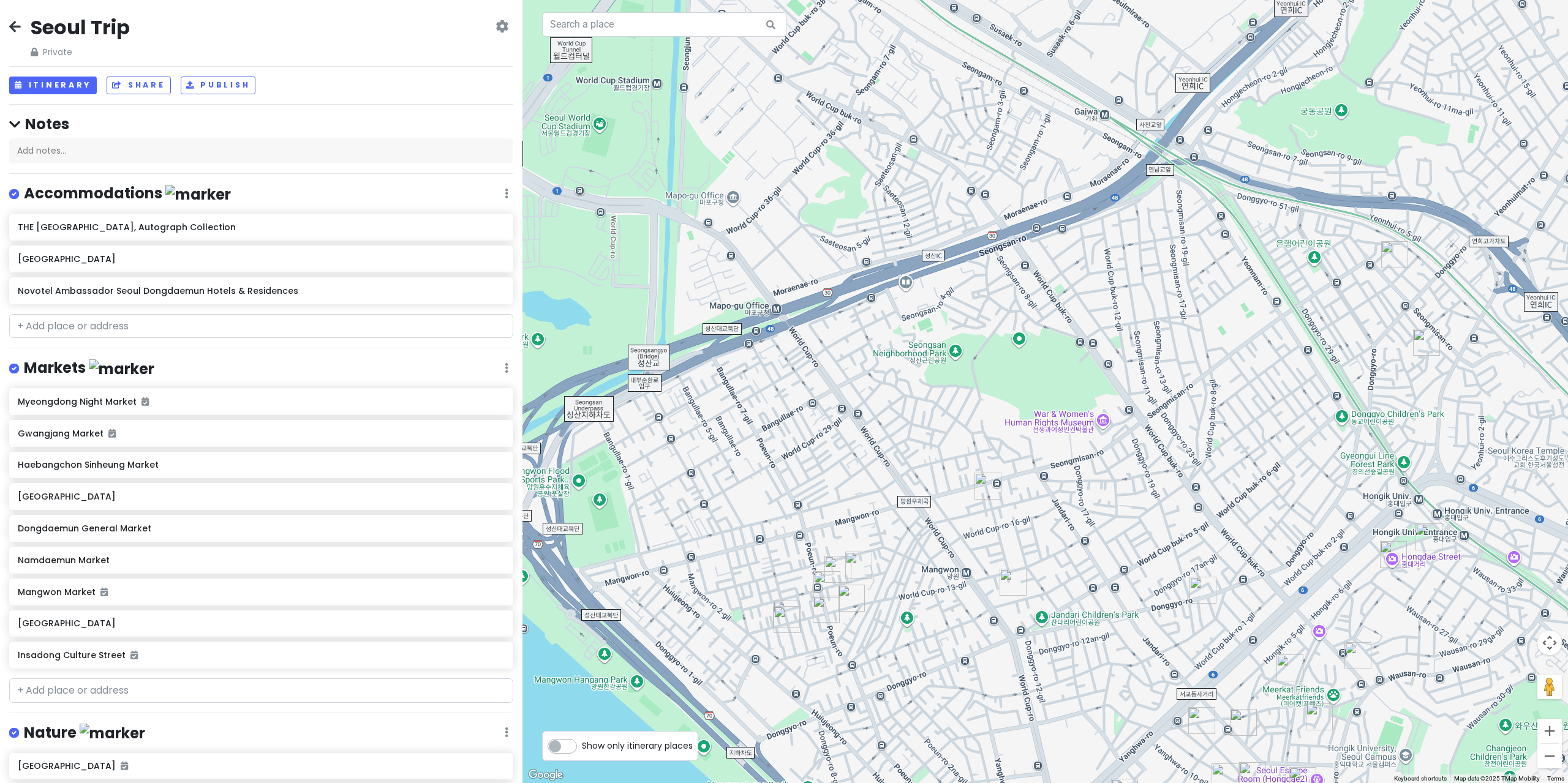
click at [996, 487] on img "amoment 어모먼트" at bounding box center [987, 486] width 27 height 27
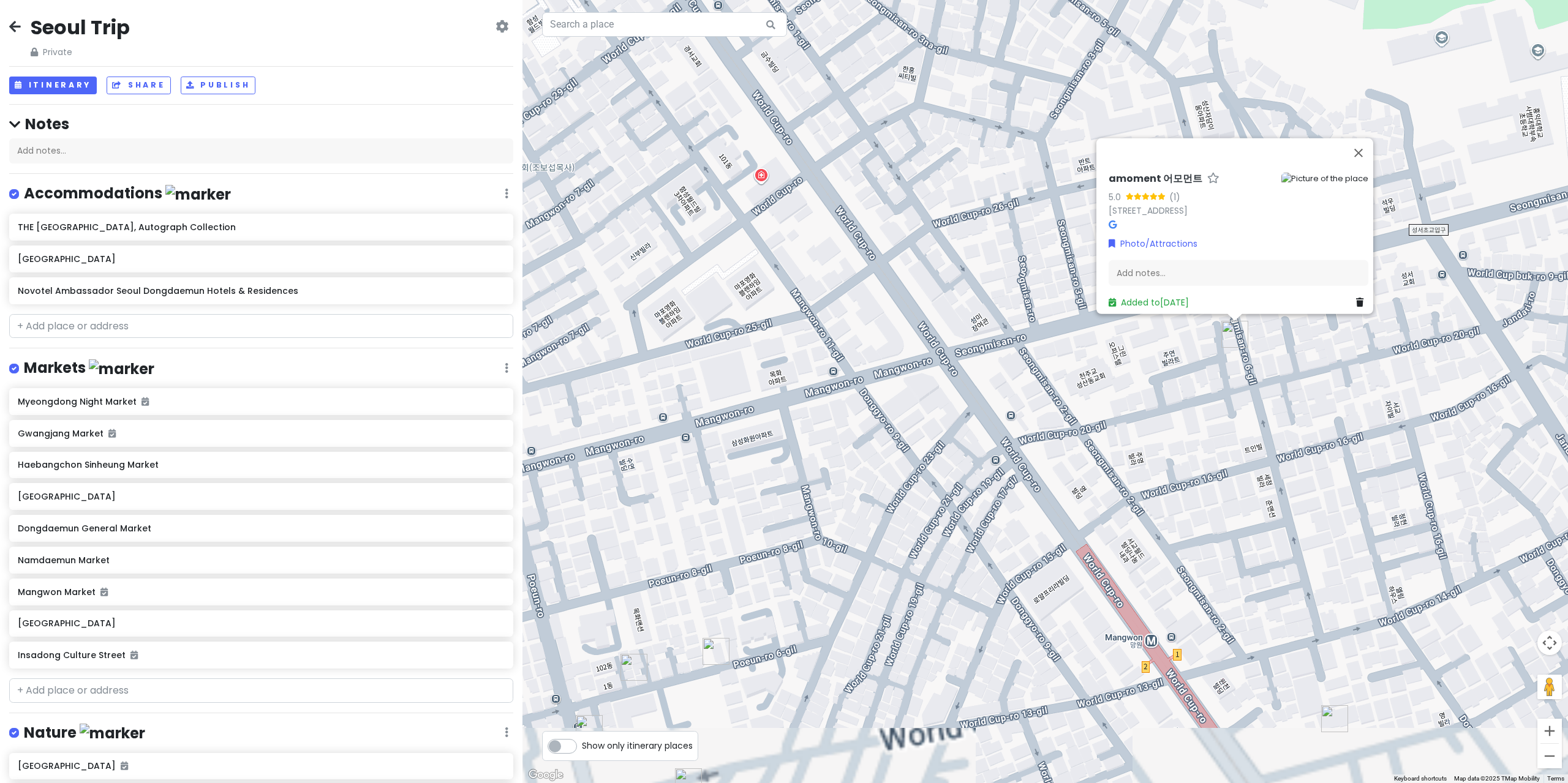
drag, startPoint x: 853, startPoint y: 583, endPoint x: 940, endPoint y: 455, distance: 154.8
click at [939, 456] on div "amoment 어모먼트 5.0 (1) 646-17 [GEOGRAPHIC_DATA], [GEOGRAPHIC_DATA], [GEOGRAPHIC_D…" at bounding box center [1045, 392] width 1045 height 783
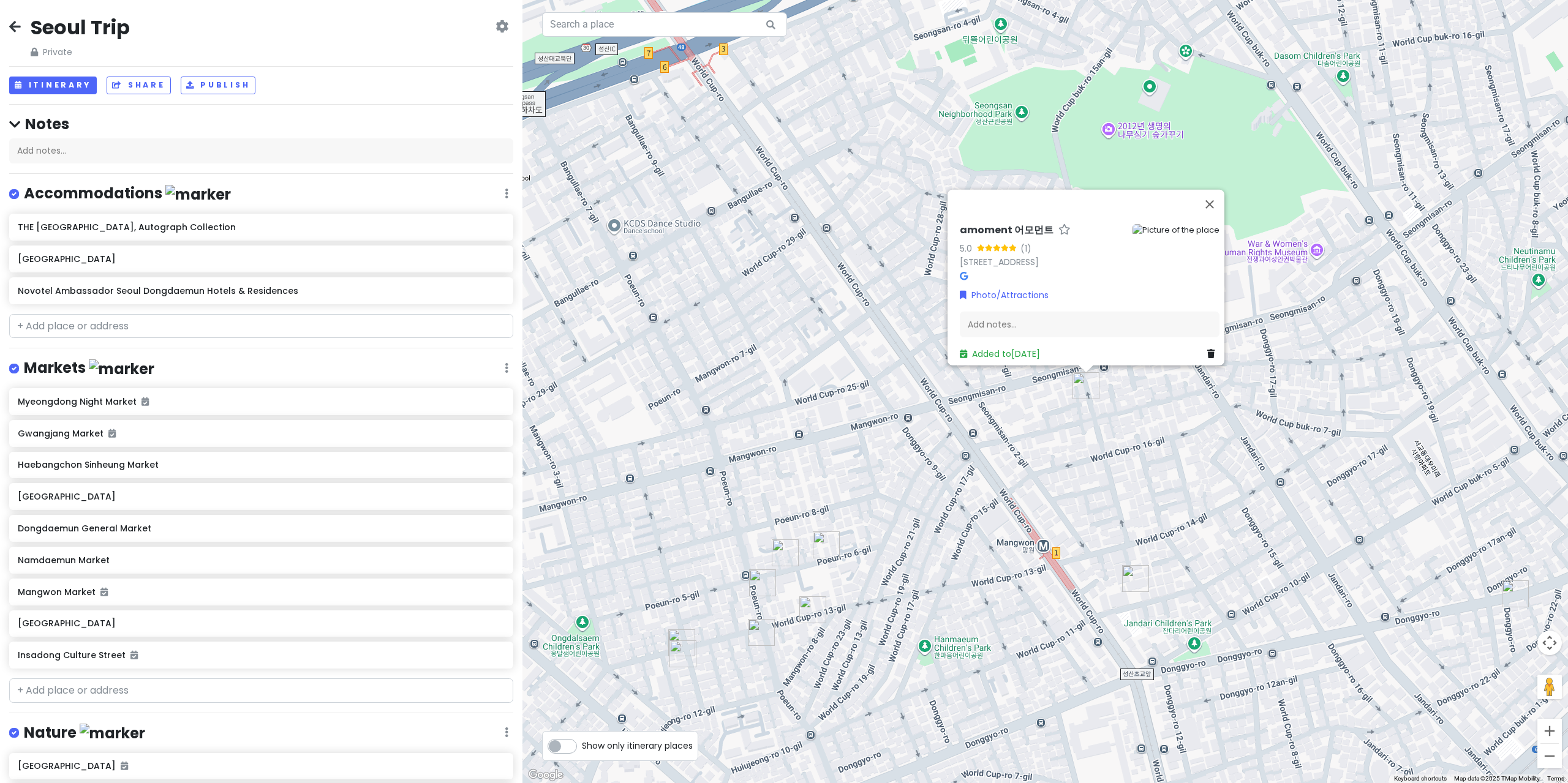
click at [834, 544] on img "Mangwon Market" at bounding box center [826, 544] width 27 height 27
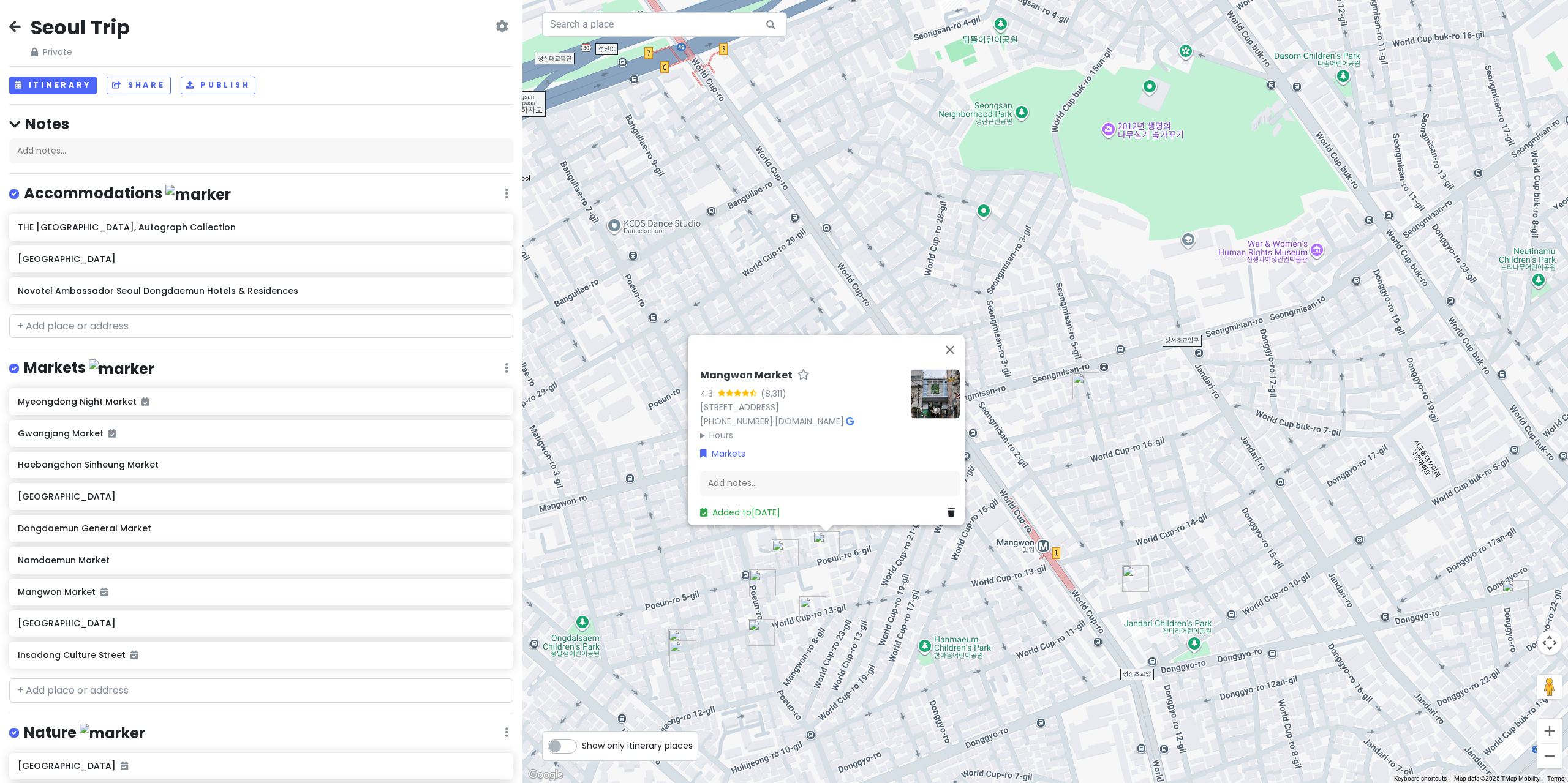
click at [1138, 574] on img "Anthracite Coffee Seogyo" at bounding box center [1136, 579] width 27 height 27
click at [1123, 593] on img "Anthracite Coffee Seogyo" at bounding box center [1136, 580] width 27 height 27
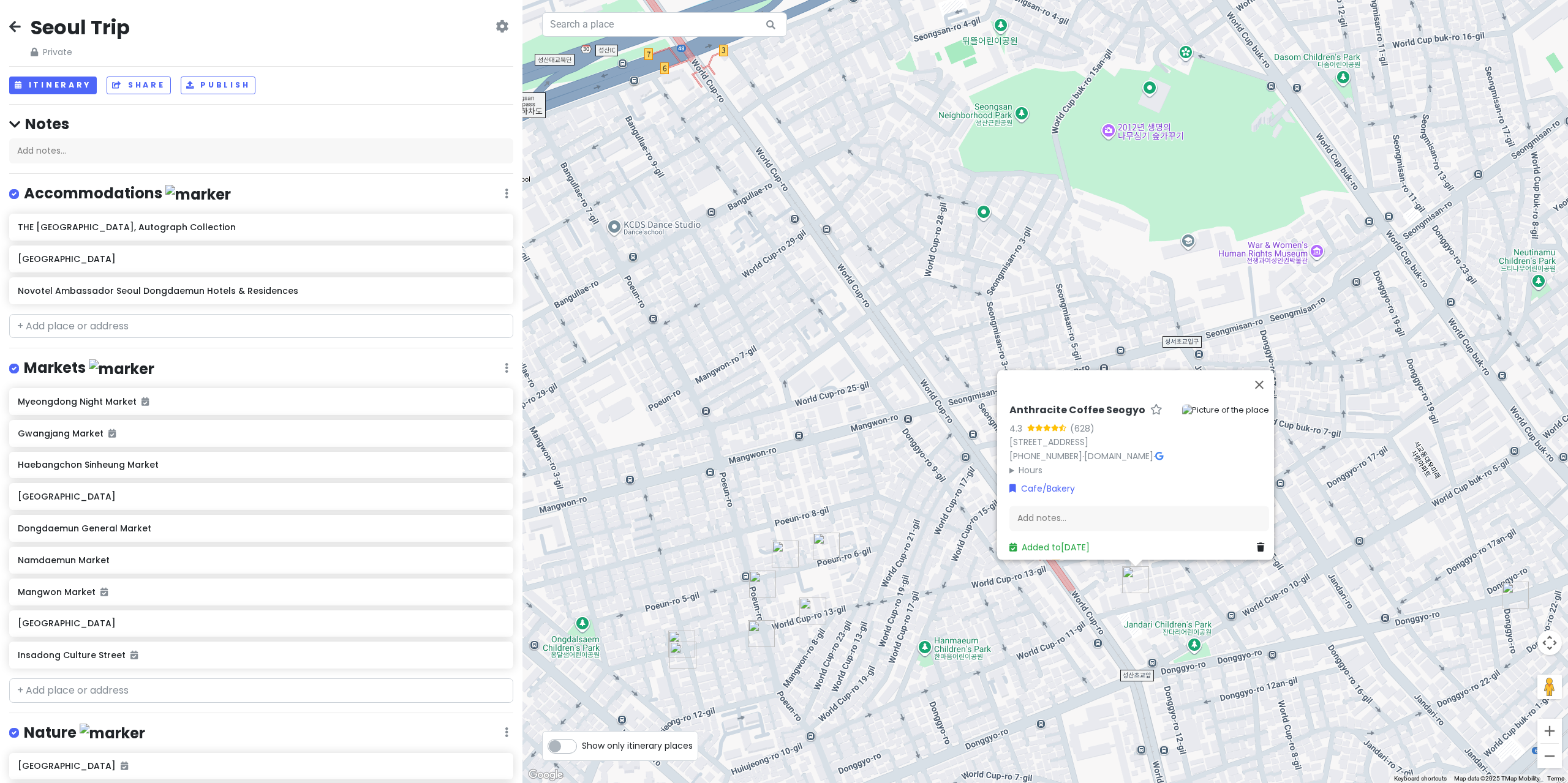
drag, startPoint x: 1017, startPoint y: 616, endPoint x: 1001, endPoint y: 618, distance: 16.1
click at [1016, 618] on div "Anthracite Coffee Seogyo 4.3 (628) 11 World Cup-ro 12-gil, [GEOGRAPHIC_DATA] [P…" at bounding box center [1045, 392] width 1045 height 783
click at [793, 605] on div "Anthracite Coffee Seogyo 4.3 (628) 11 World Cup-ro 12-gil, [GEOGRAPHIC_DATA] [P…" at bounding box center [1045, 392] width 1045 height 783
click at [819, 616] on img "Ugly Bakery" at bounding box center [813, 612] width 27 height 27
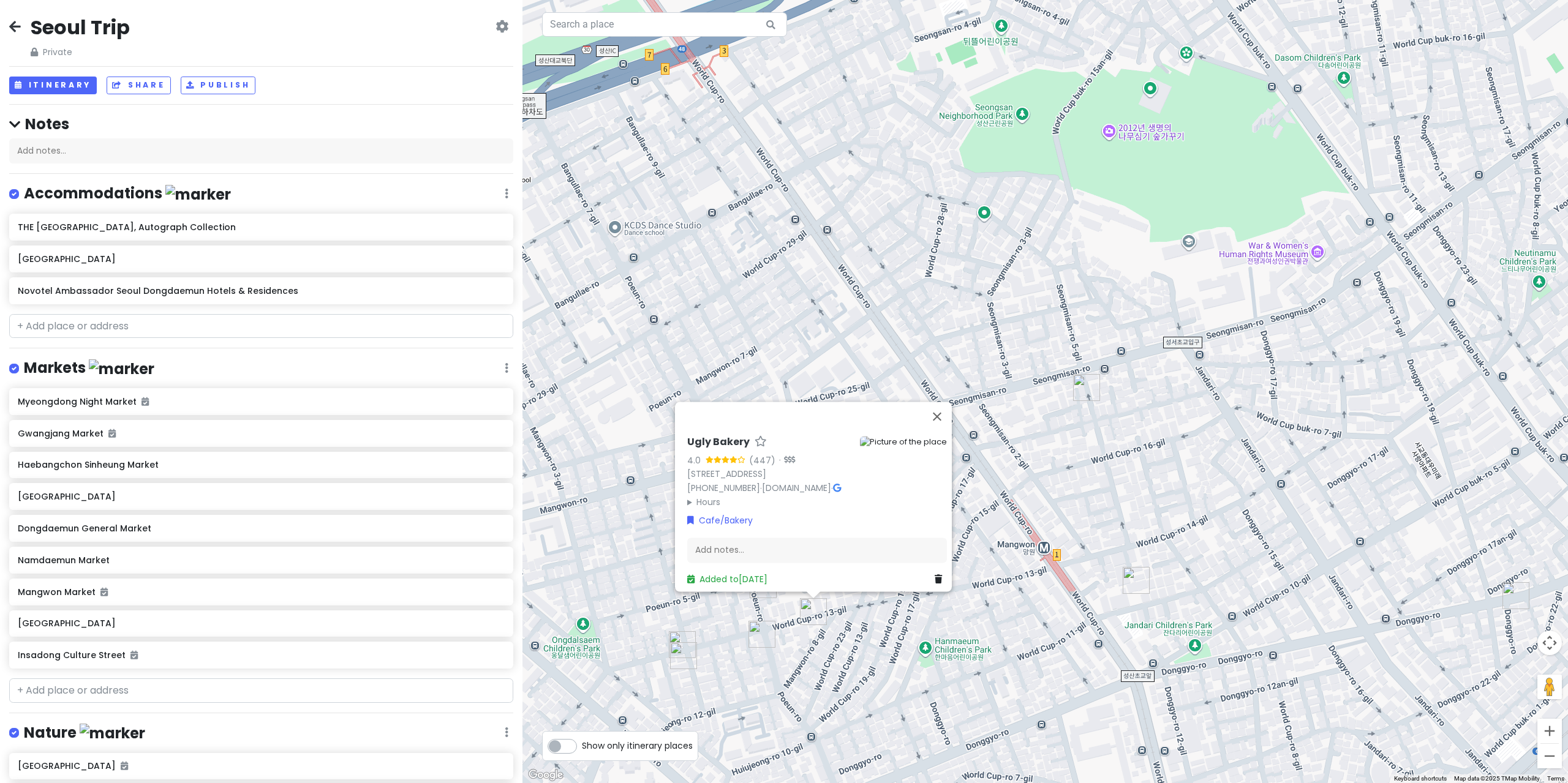
click at [750, 619] on div "Ugly Bakery 4.0 (447) · [GEOGRAPHIC_DATA], [GEOGRAPHIC_DATA], [GEOGRAPHIC_DATA]…" at bounding box center [1045, 392] width 1045 height 783
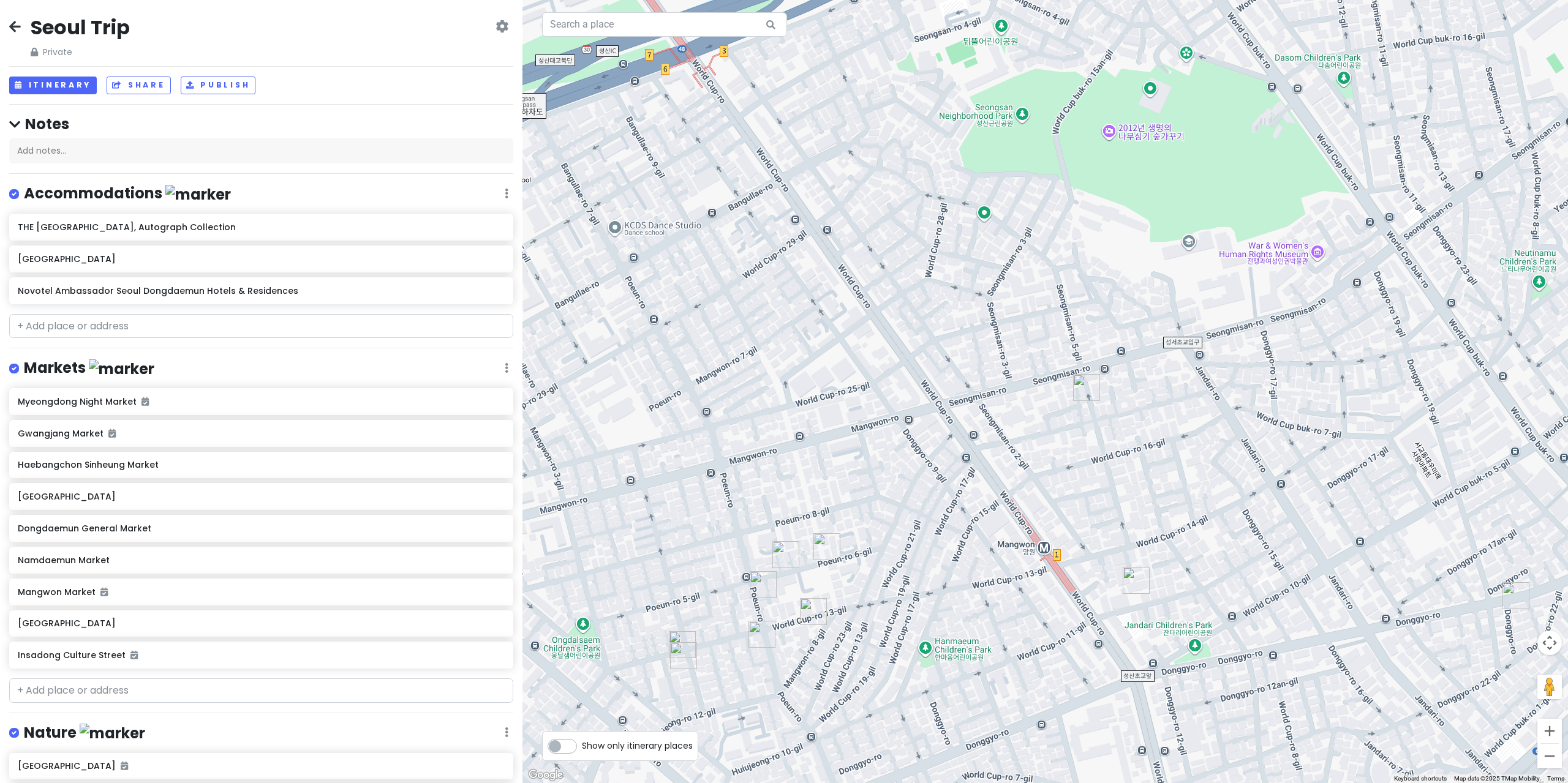
click at [743, 627] on div at bounding box center [1045, 392] width 1045 height 783
click at [743, 631] on div at bounding box center [1045, 392] width 1045 height 783
click at [745, 640] on div at bounding box center [1045, 392] width 1045 height 783
click at [752, 641] on img "포레스트컴퍼니" at bounding box center [761, 634] width 27 height 27
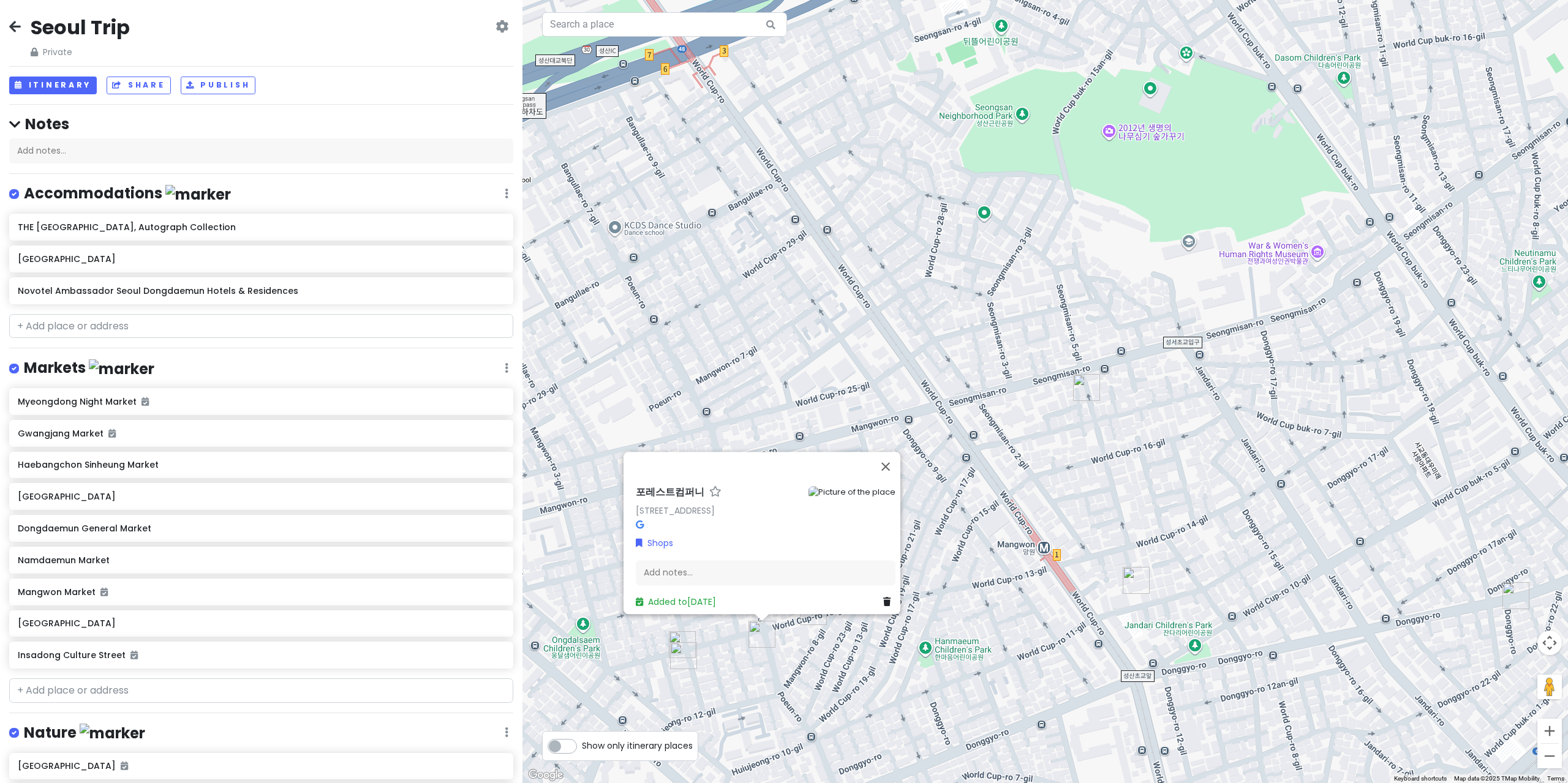
click at [659, 644] on div "포레스트컴퍼니 [STREET_ADDRESS] Korea Shops Add notes... Added to [DATE]" at bounding box center [1045, 392] width 1045 height 783
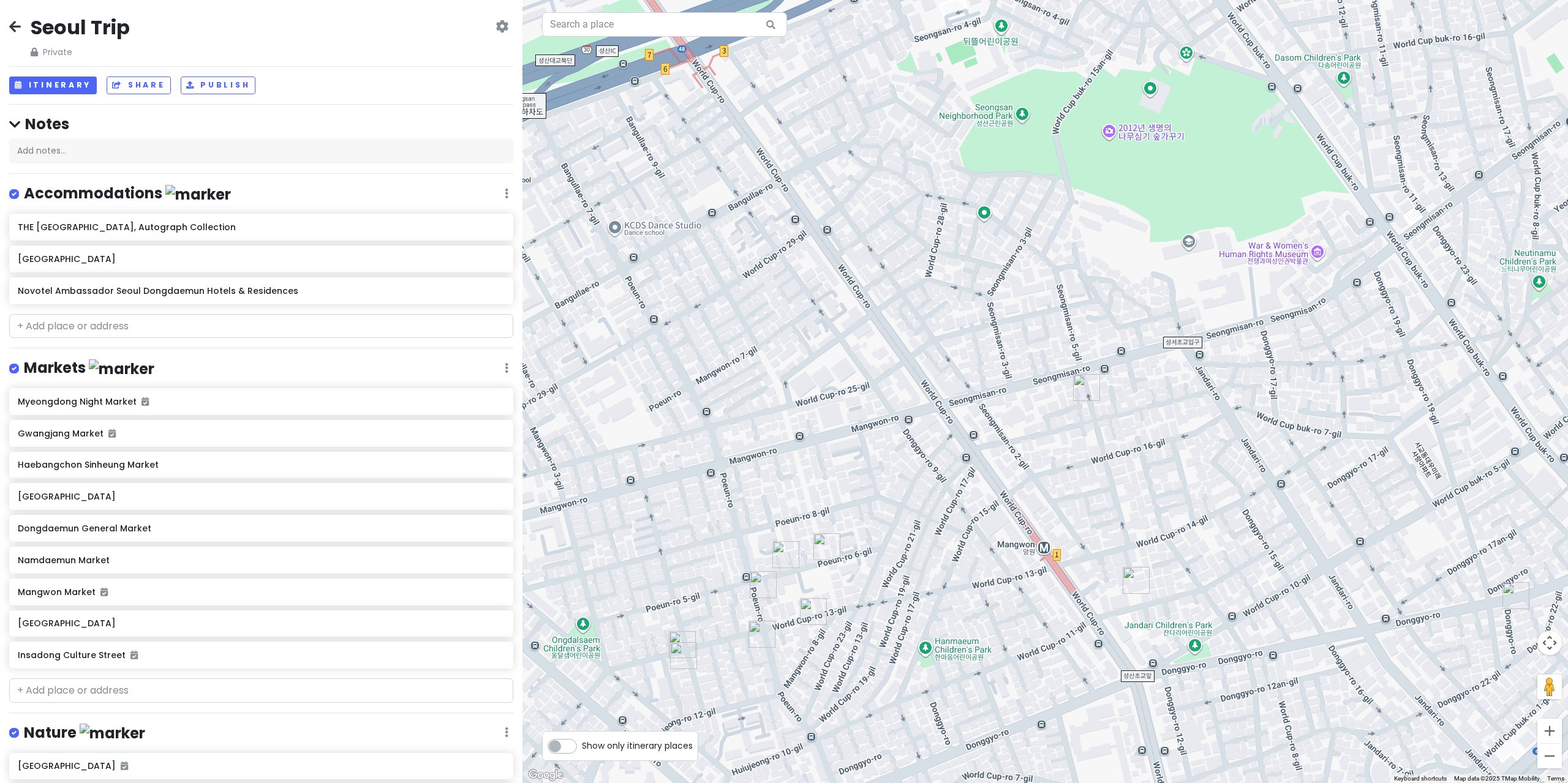
click at [678, 660] on img "유어굿즈" at bounding box center [683, 656] width 27 height 27
click at [679, 643] on img "유어굿즈" at bounding box center [683, 656] width 27 height 27
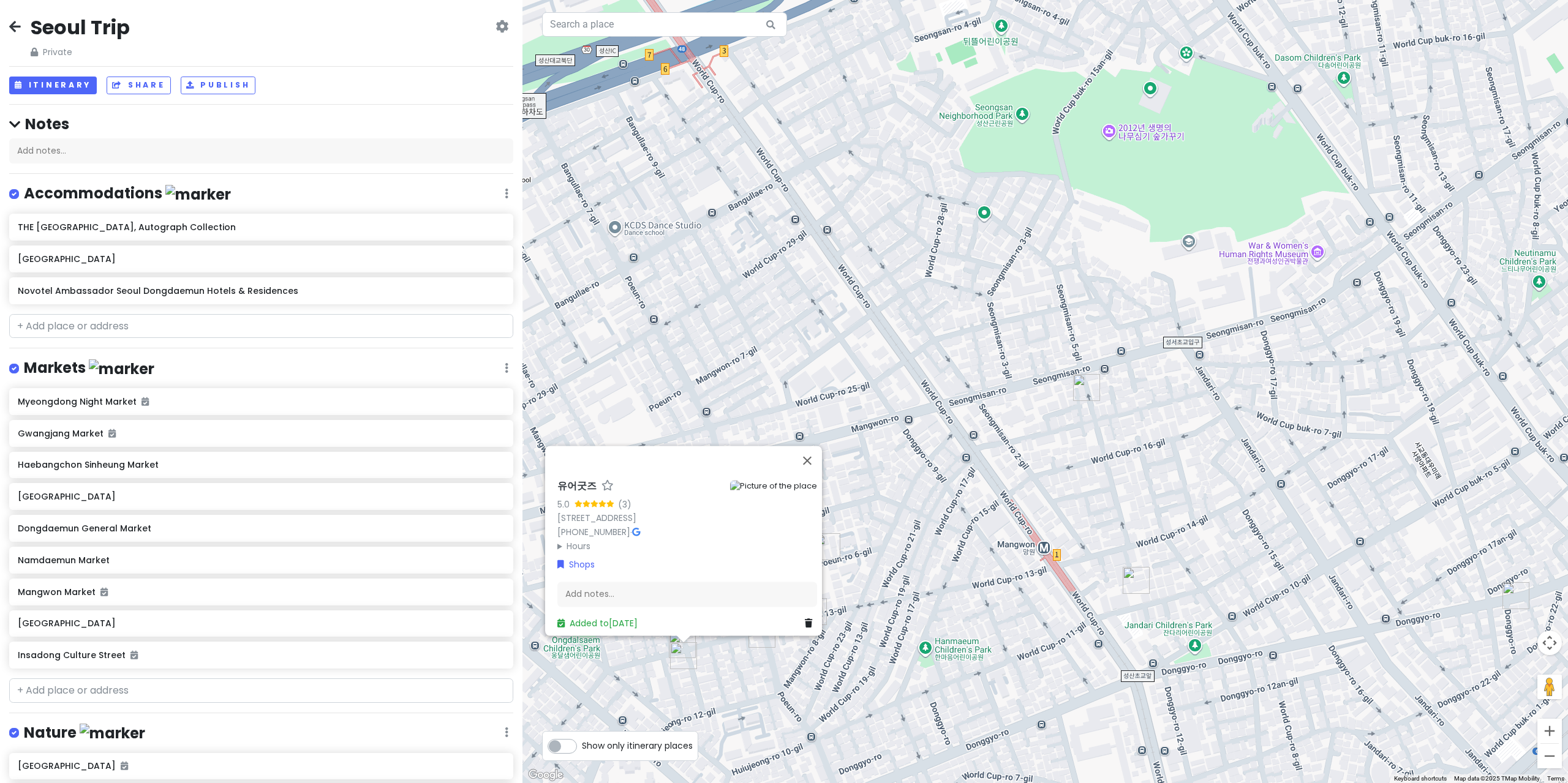
click at [775, 670] on div "To navigate, press the arrow keys. 유어굿즈 5.0 (3) [GEOGRAPHIC_DATA], [GEOGRAPHIC_…" at bounding box center [1045, 392] width 1045 height 783
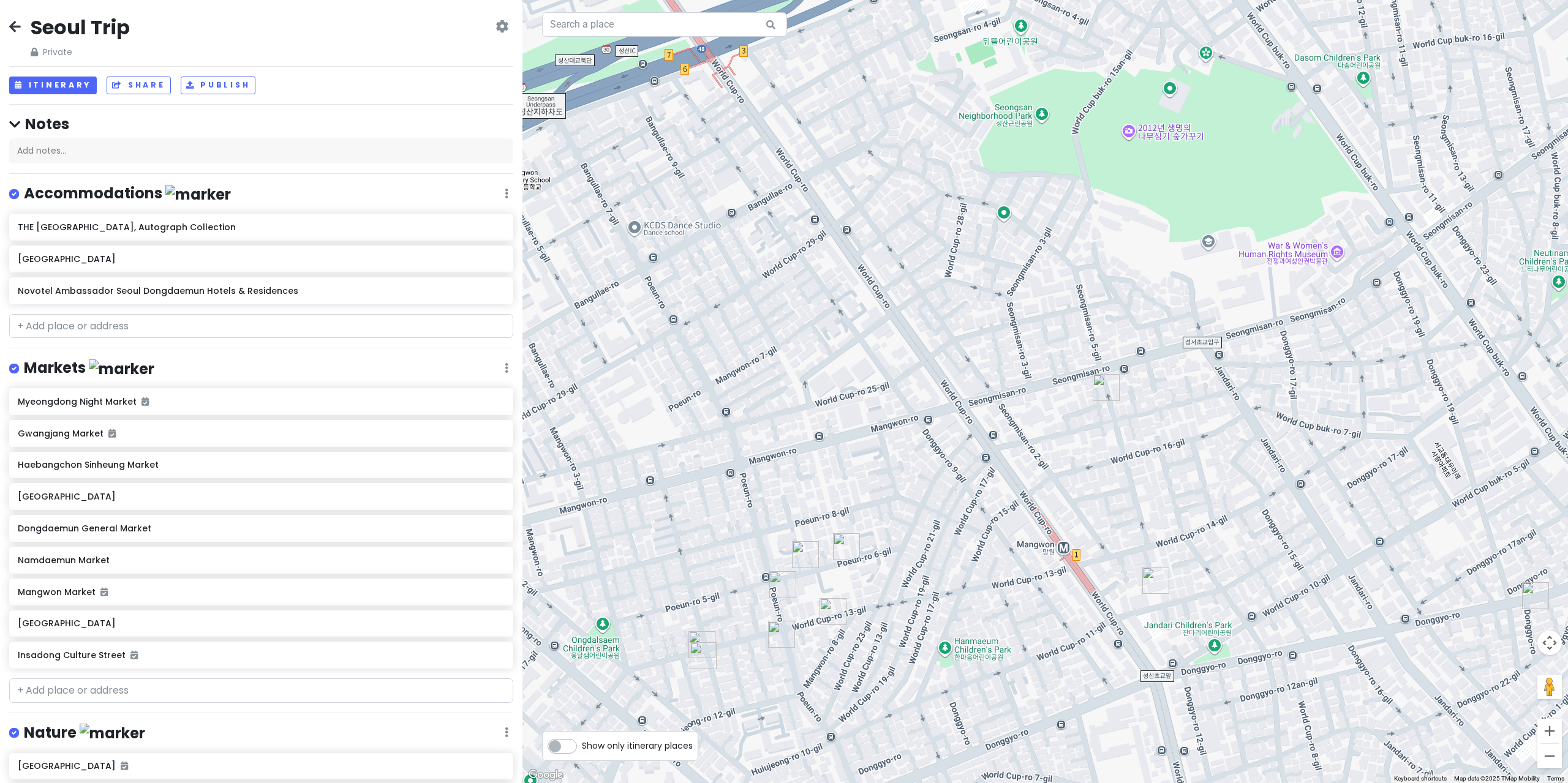
drag, startPoint x: 907, startPoint y: 561, endPoint x: 855, endPoint y: 557, distance: 52.2
click at [861, 561] on div at bounding box center [1045, 392] width 1045 height 783
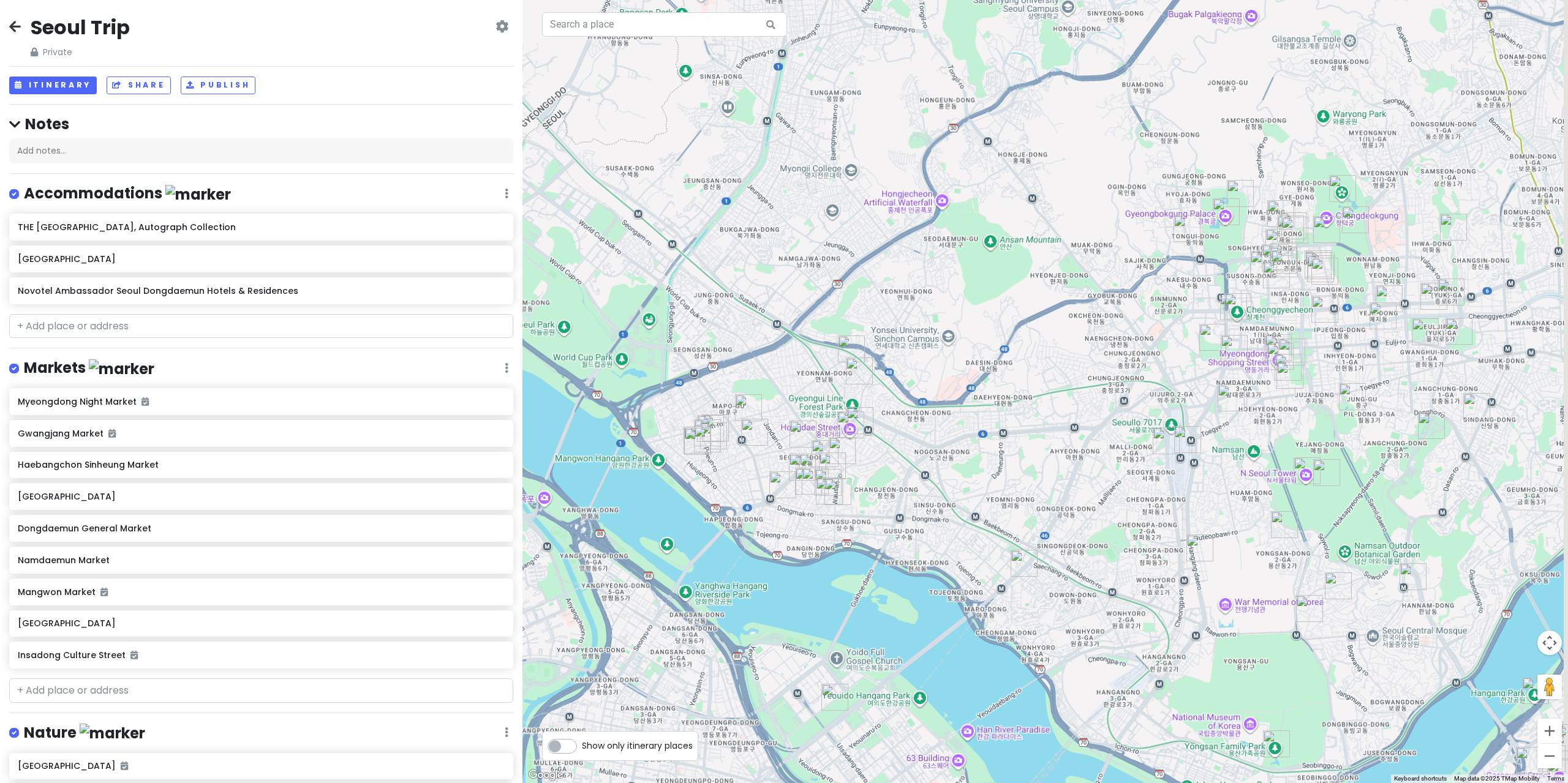
drag, startPoint x: 1057, startPoint y: 417, endPoint x: 924, endPoint y: 397, distance: 134.5
click at [838, 374] on div at bounding box center [1045, 392] width 1045 height 783
